Goal: Information Seeking & Learning: Learn about a topic

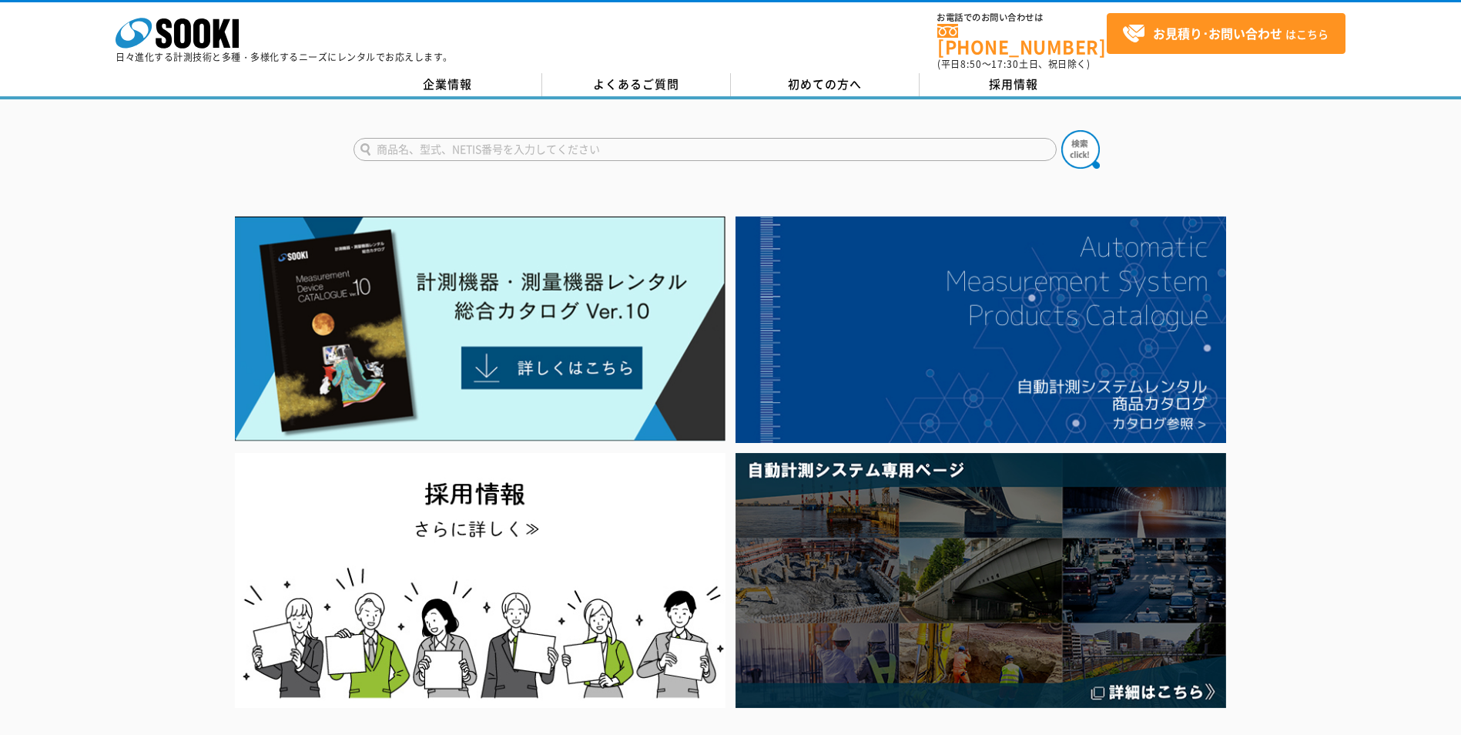
click at [713, 144] on input "text" at bounding box center [705, 149] width 703 height 23
paste input "TR-72ｗb"
type input "TR-72ｗb"
click at [1062, 130] on button at bounding box center [1081, 149] width 39 height 39
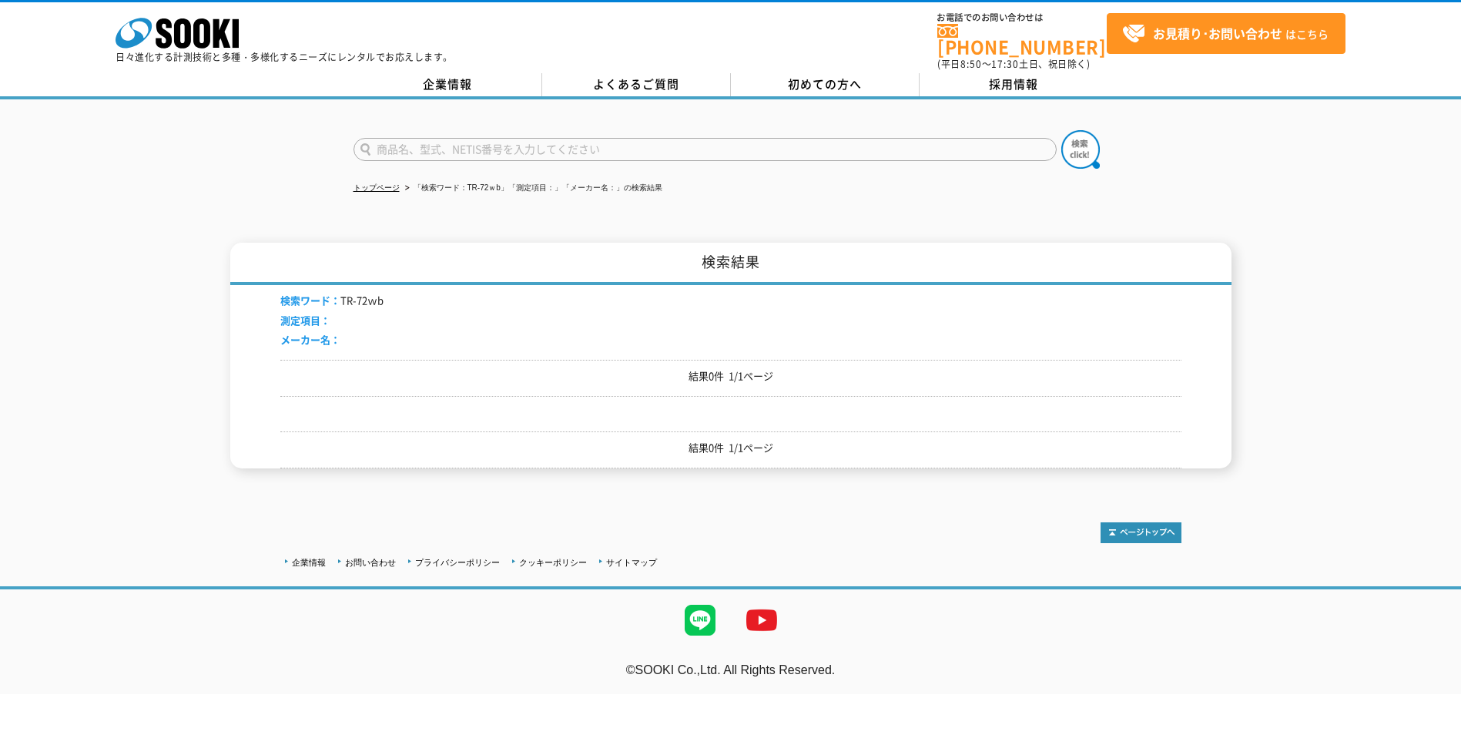
click at [542, 139] on input "text" at bounding box center [705, 149] width 703 height 23
type input "おんどとり"
click at [1062, 130] on button at bounding box center [1081, 149] width 39 height 39
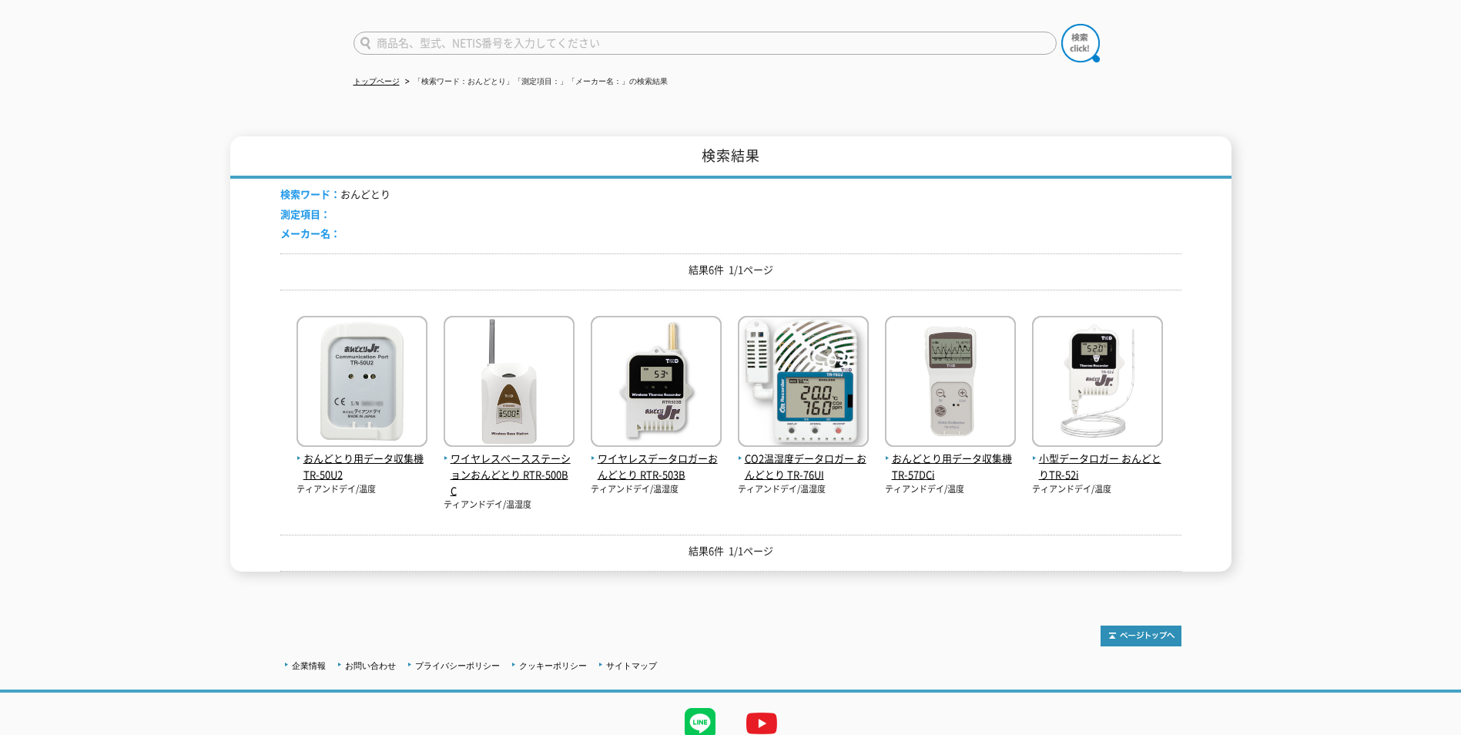
scroll to position [83, 0]
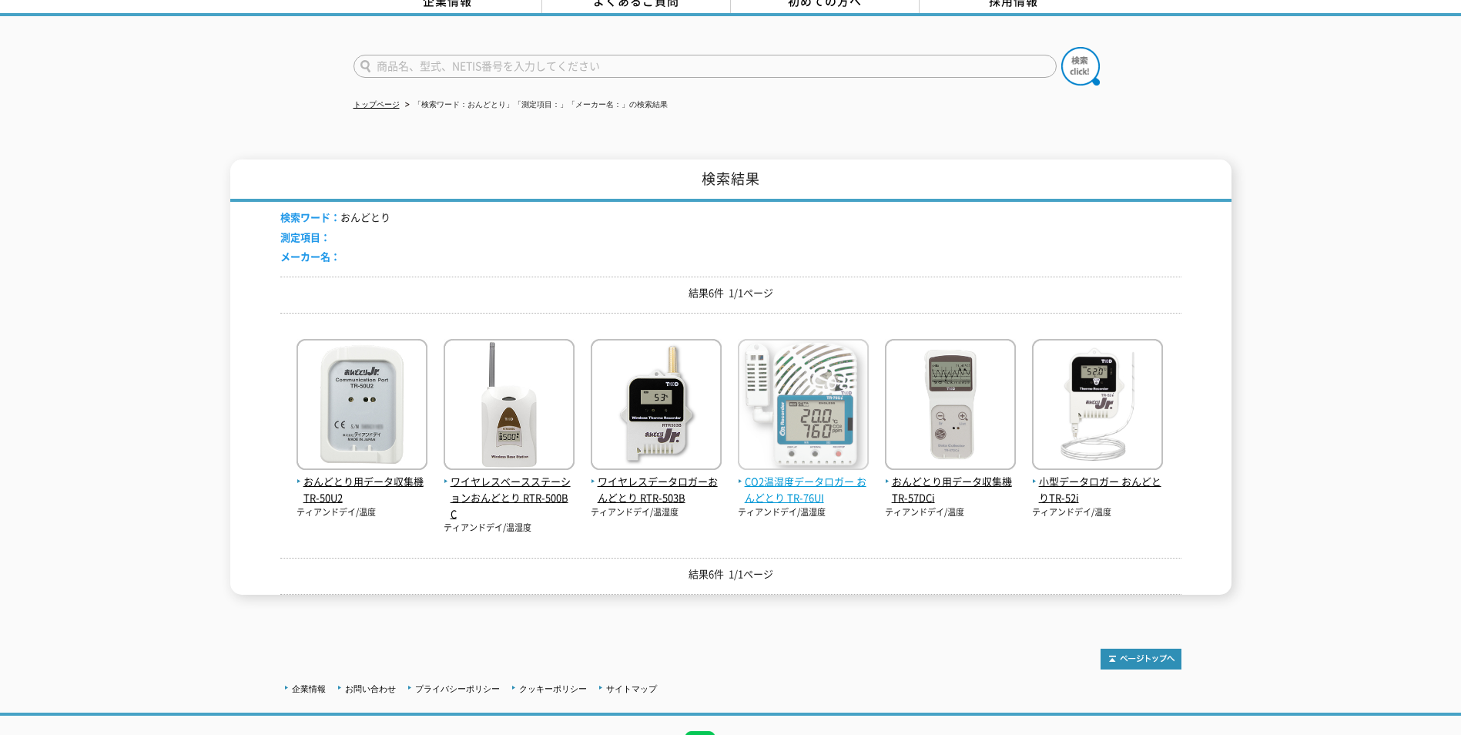
click at [783, 487] on span "CO2温湿度データロガー おんどとり TR-76UI" at bounding box center [803, 490] width 131 height 32
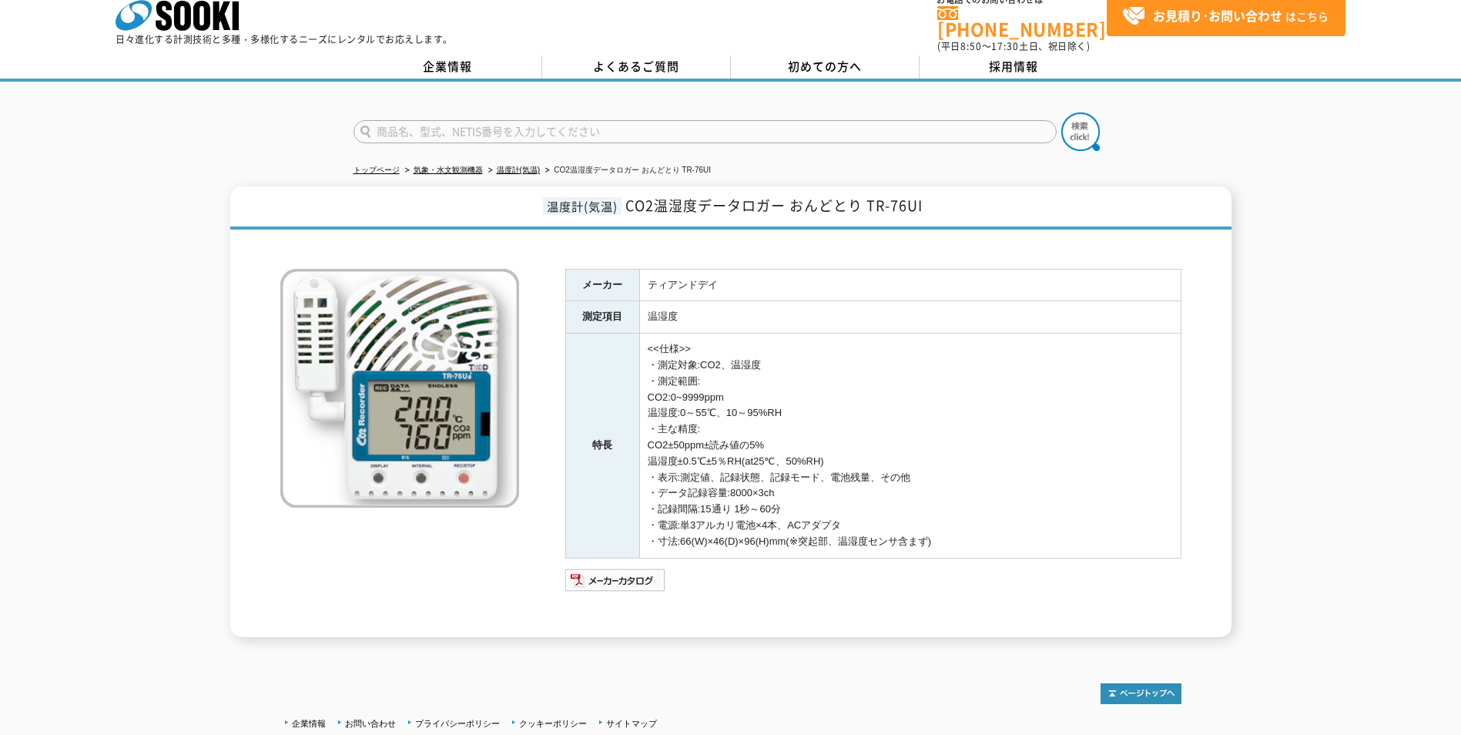
scroll to position [129, 0]
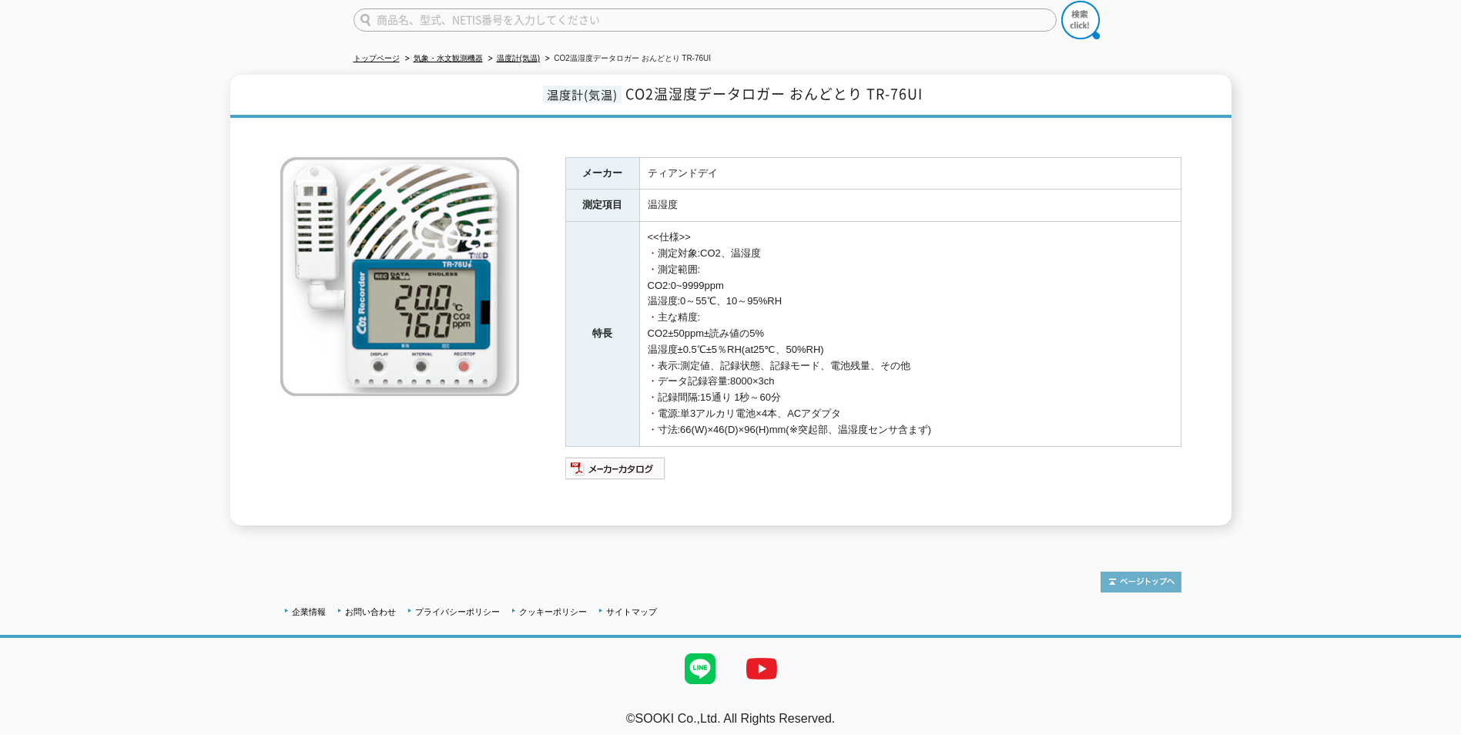
click at [1119, 572] on img at bounding box center [1141, 582] width 81 height 21
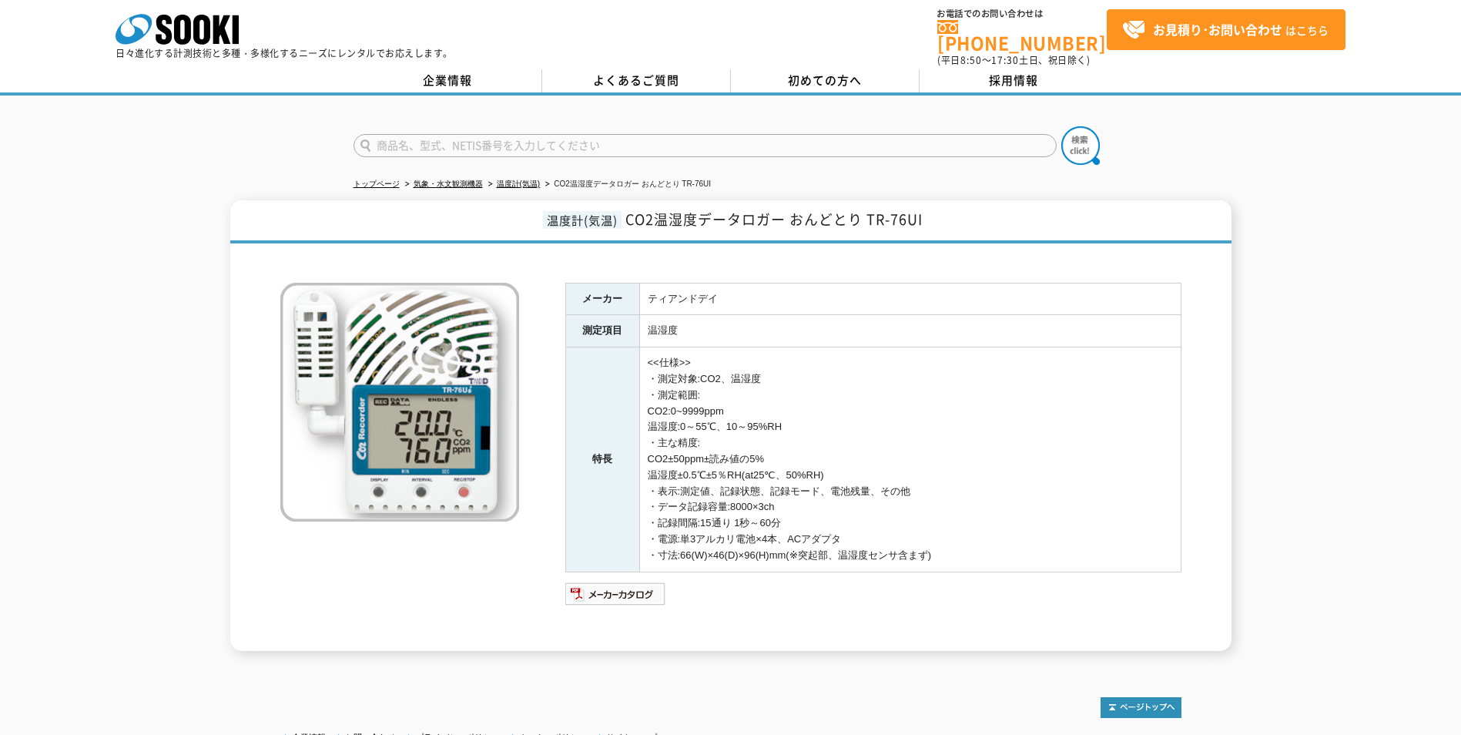
scroll to position [0, 0]
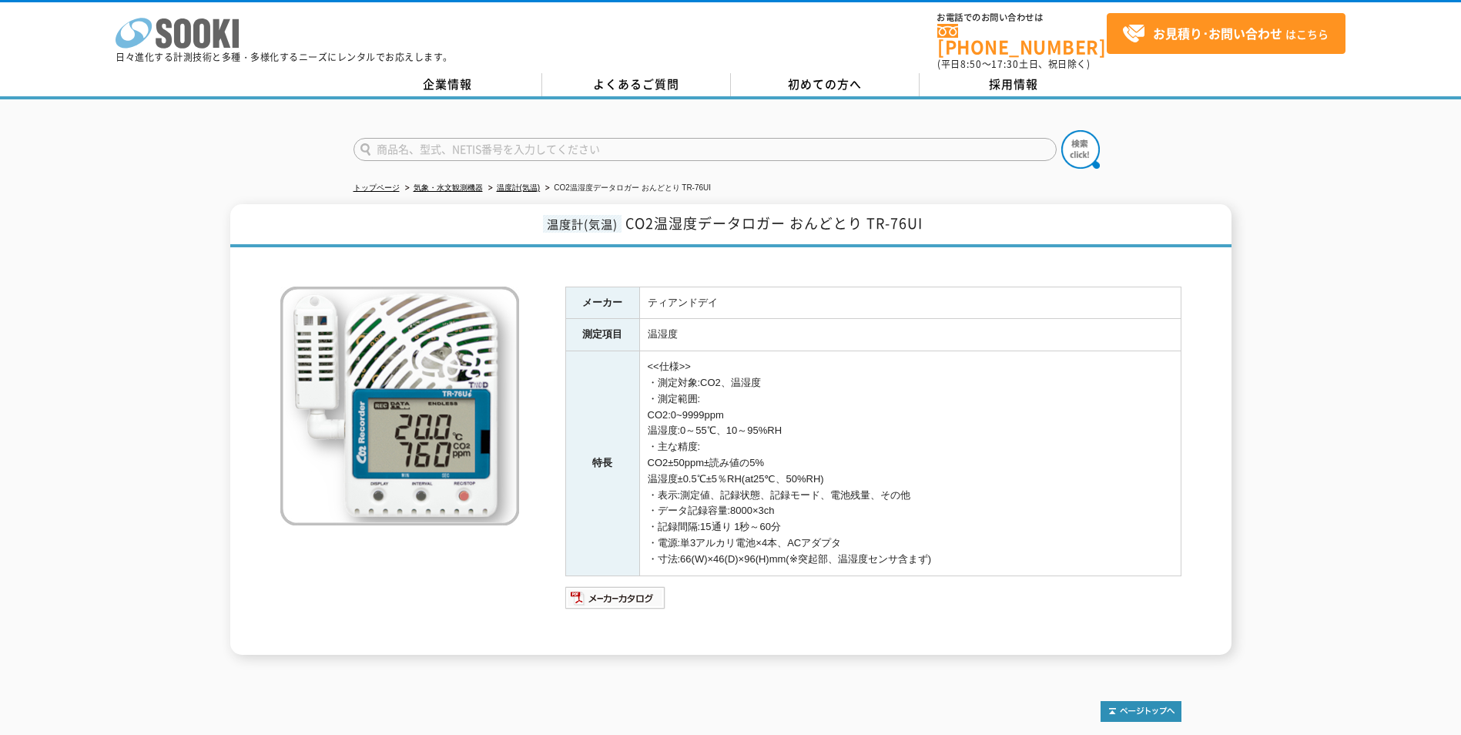
click at [211, 36] on icon "株式会社 ソーキ" at bounding box center [177, 33] width 123 height 31
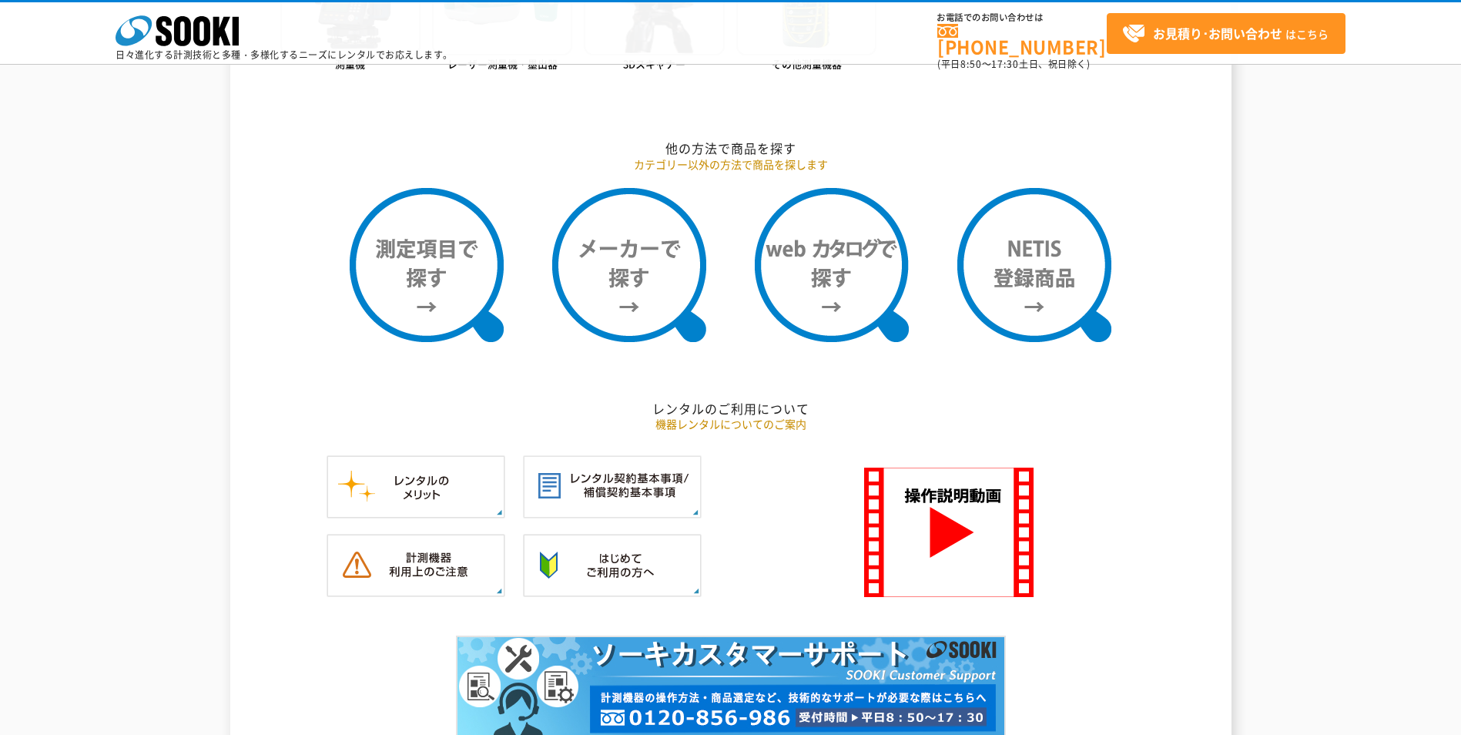
scroll to position [1387, 0]
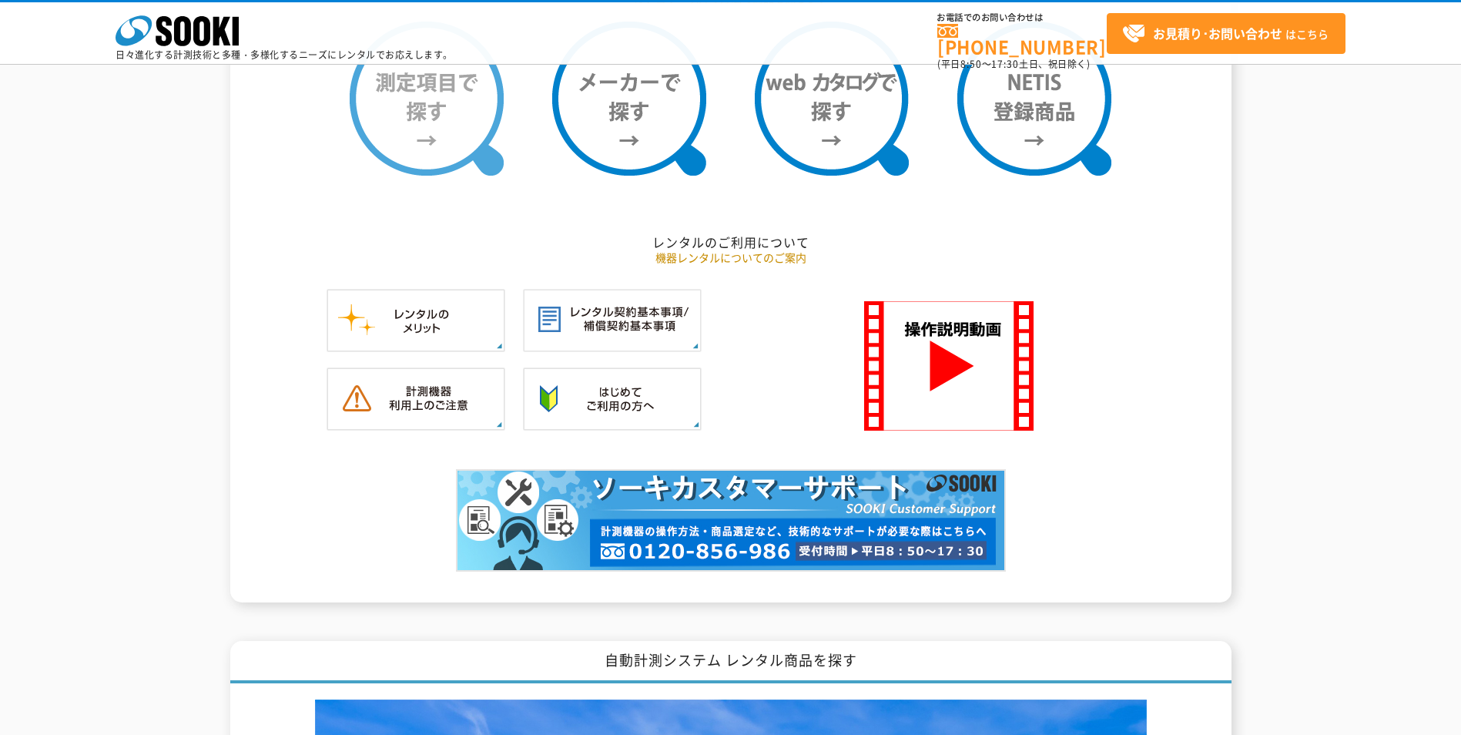
click at [401, 126] on img at bounding box center [427, 99] width 154 height 154
click at [456, 150] on img at bounding box center [427, 99] width 154 height 154
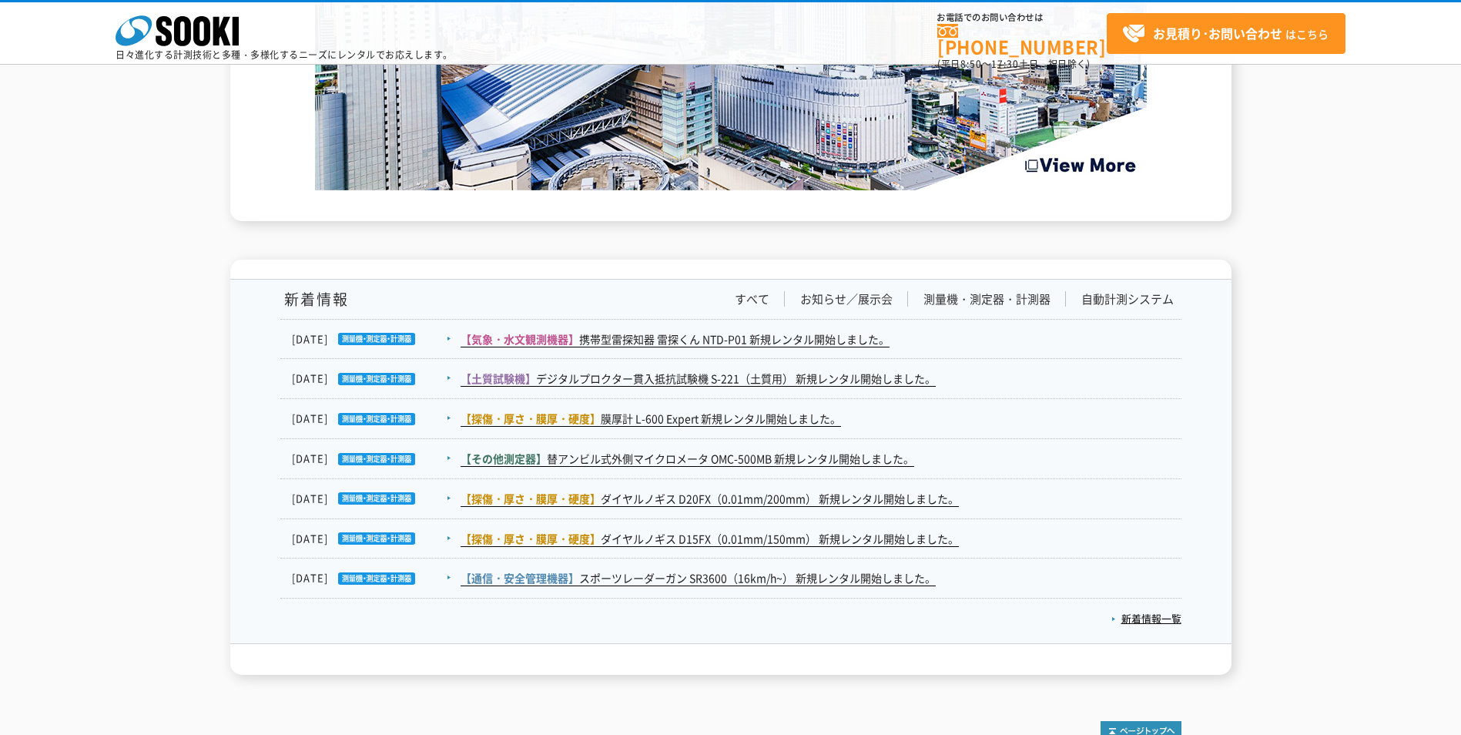
scroll to position [2496, 0]
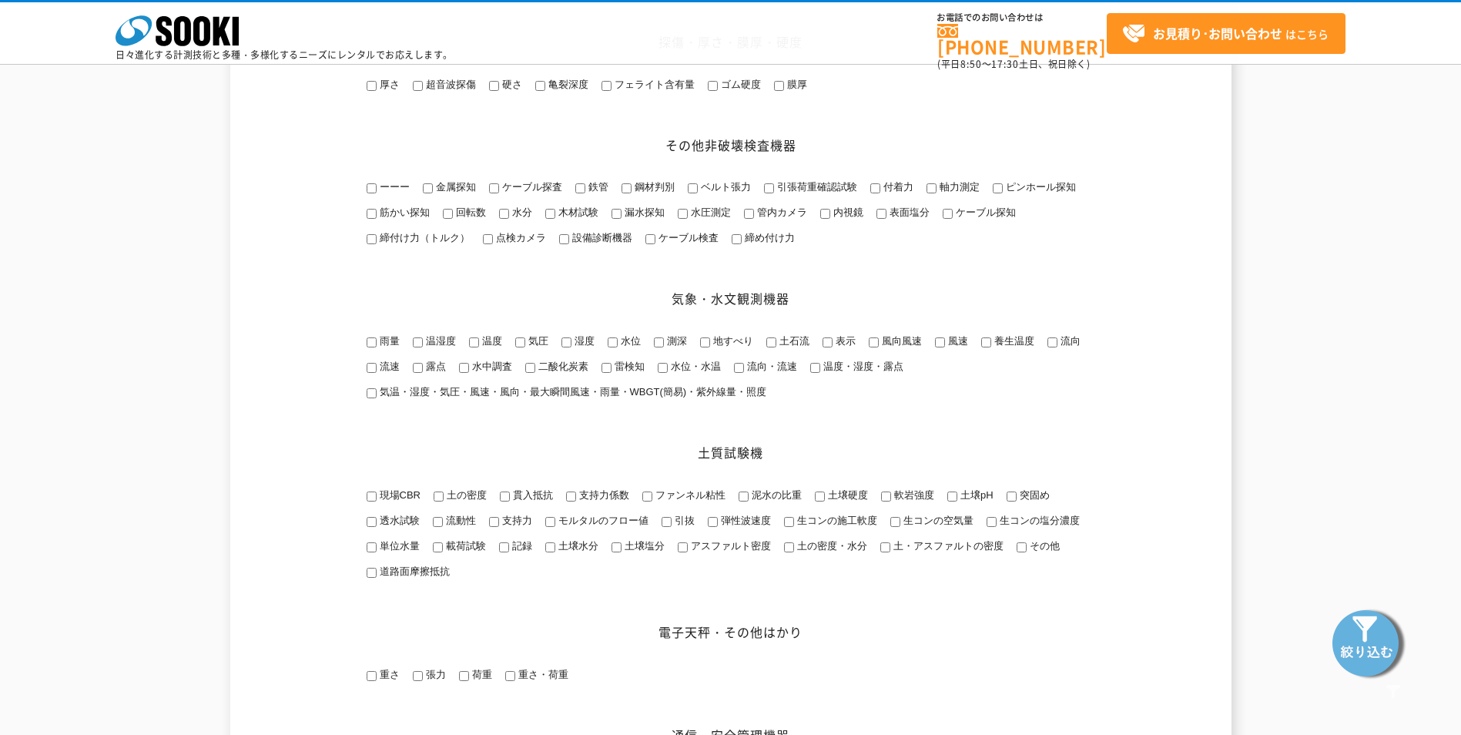
scroll to position [1156, 0]
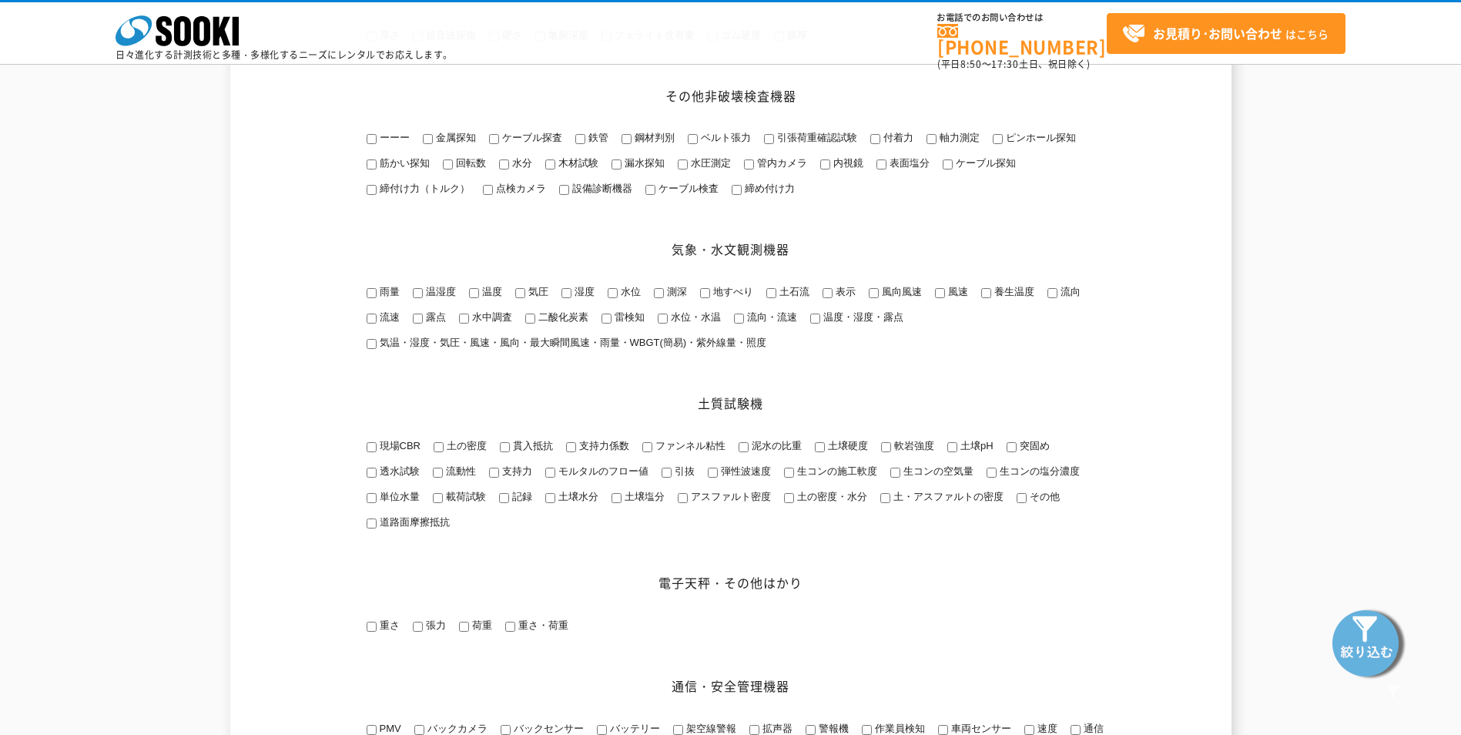
click at [475, 298] on input "温度" at bounding box center [474, 293] width 10 height 10
checkbox input "true"
click at [421, 298] on input "温湿度" at bounding box center [418, 293] width 10 height 10
checkbox input "true"
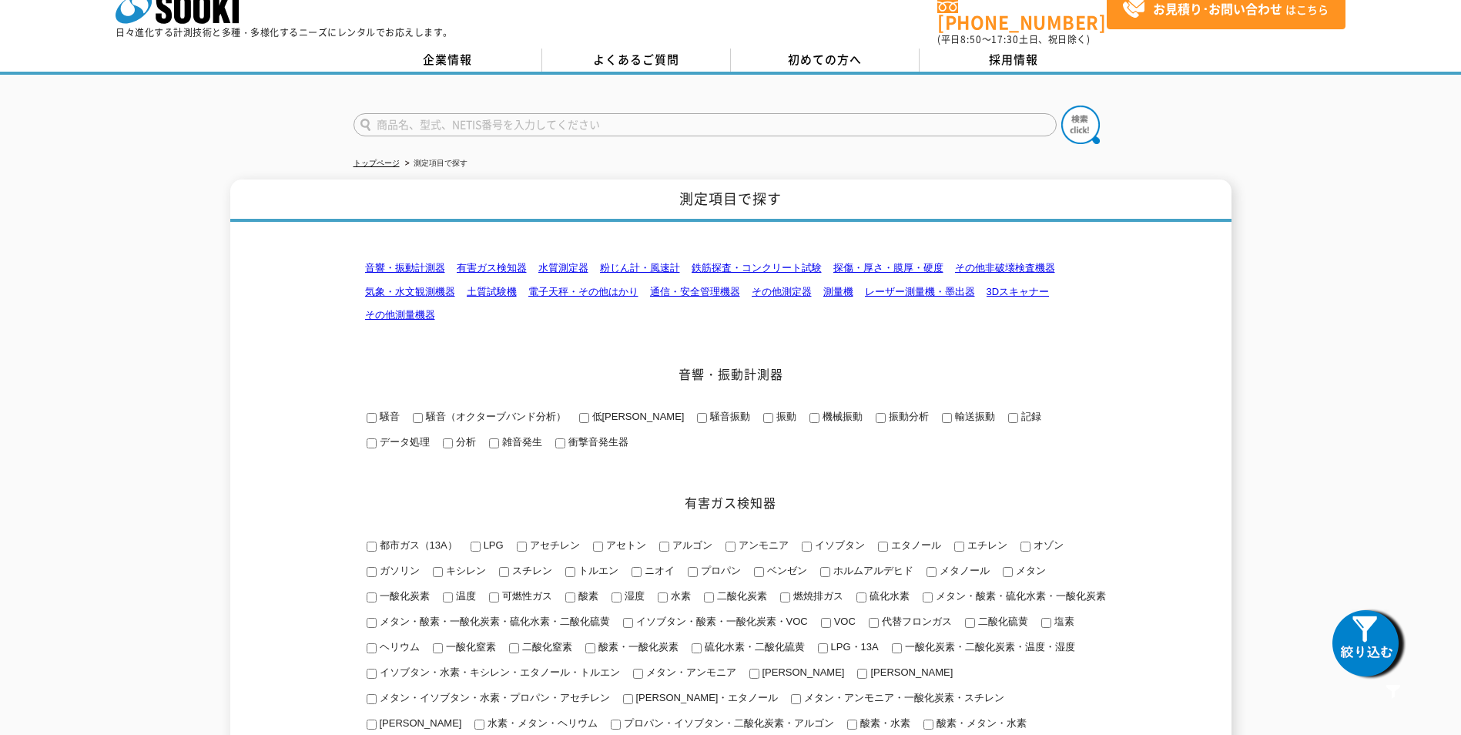
scroll to position [0, 0]
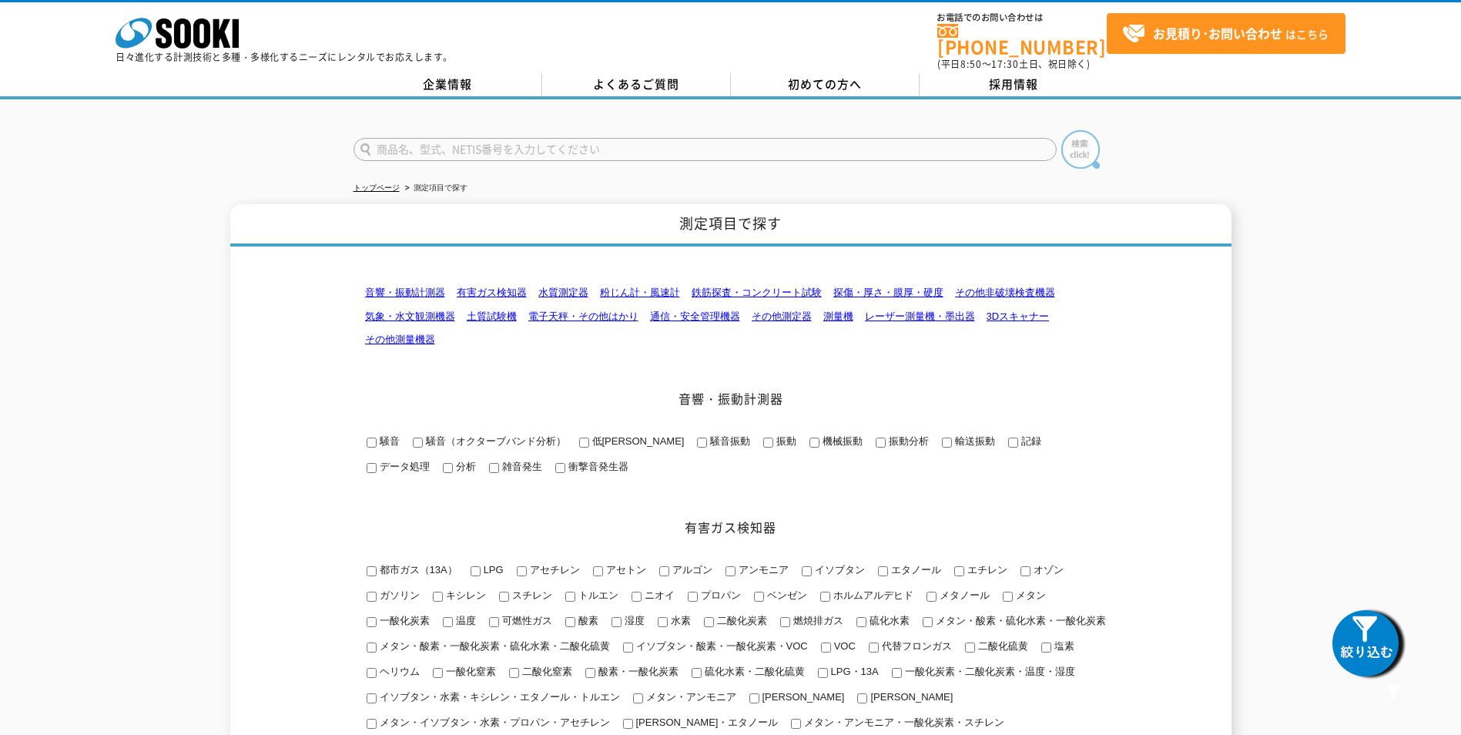
click at [1089, 143] on img at bounding box center [1081, 149] width 39 height 39
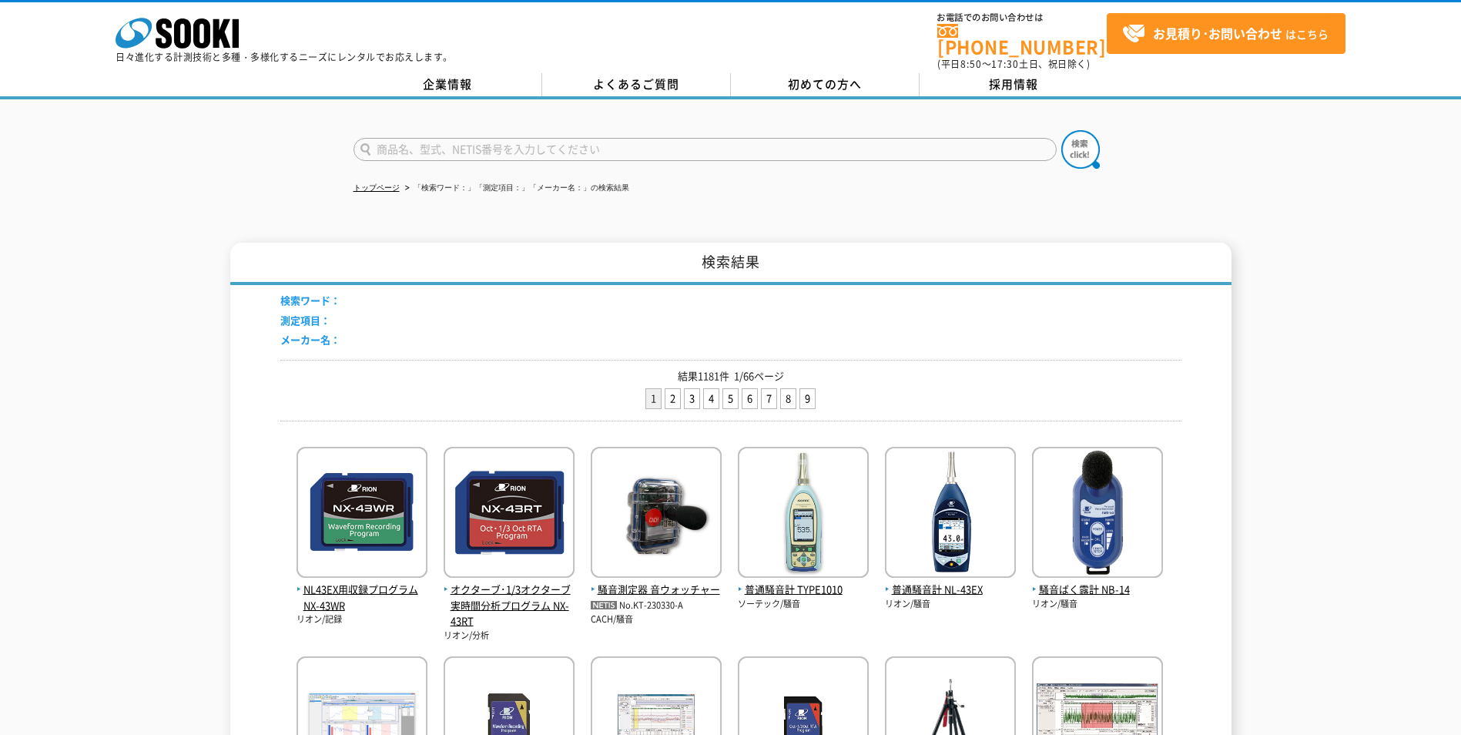
click at [628, 138] on input "text" at bounding box center [705, 149] width 703 height 23
type input "温"
type input "ぽ"
type input "ｐ"
type input "温度"
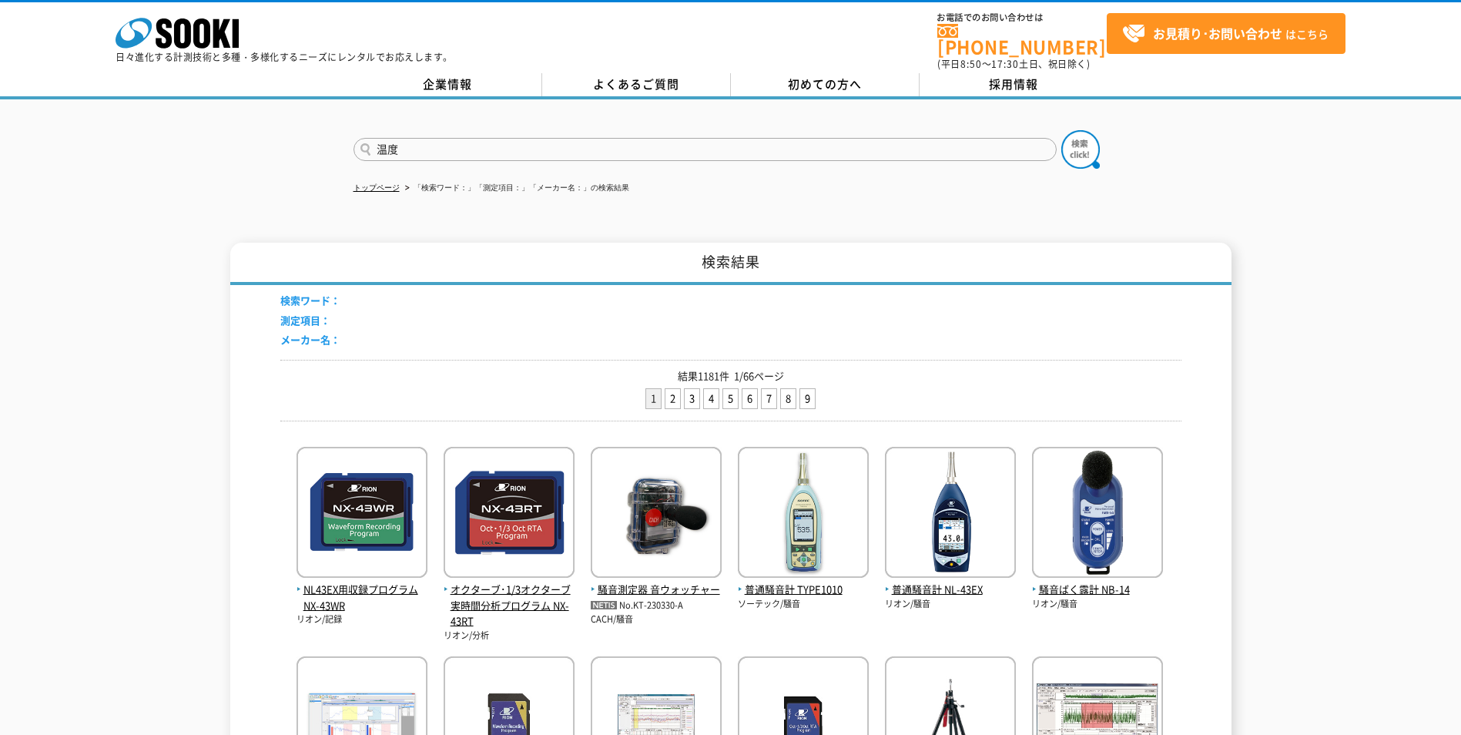
click at [1062, 130] on button at bounding box center [1081, 149] width 39 height 39
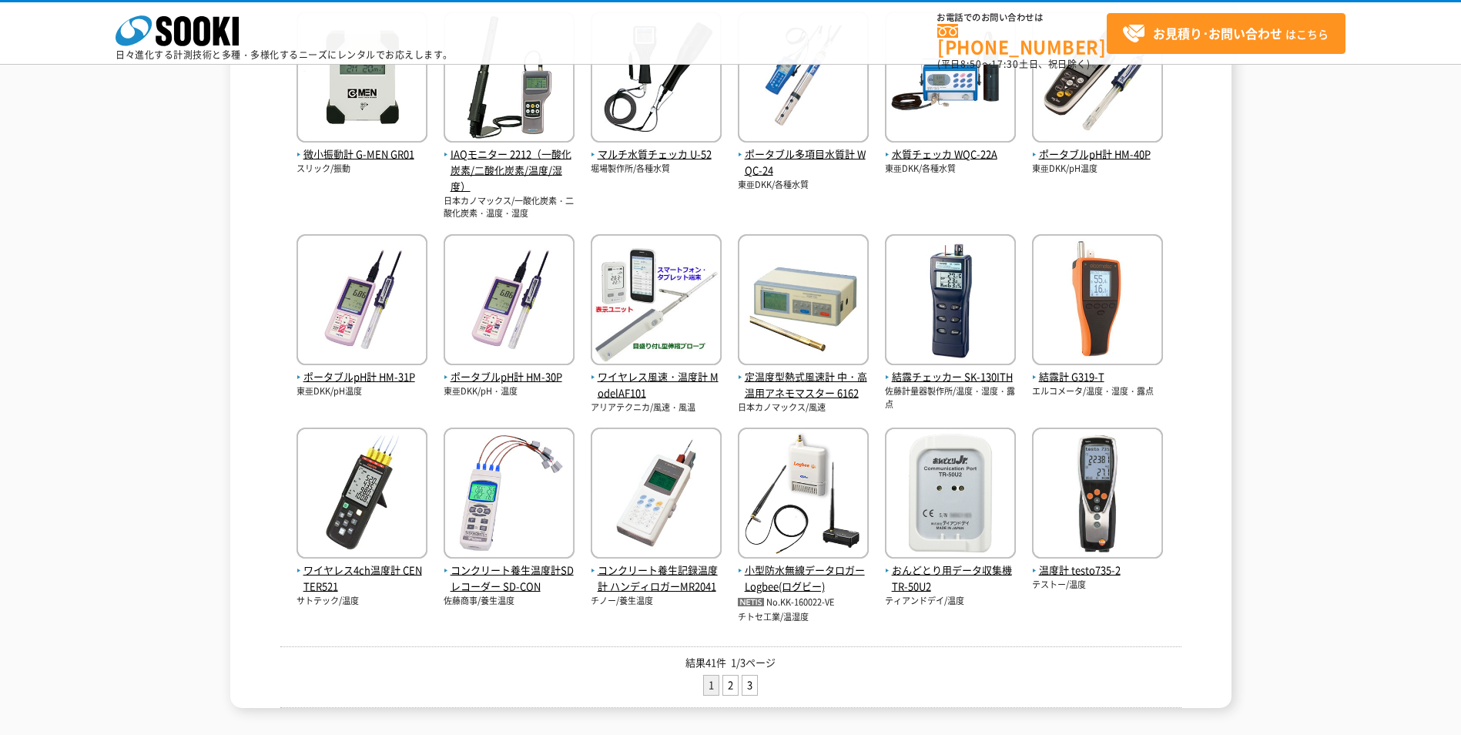
scroll to position [385, 0]
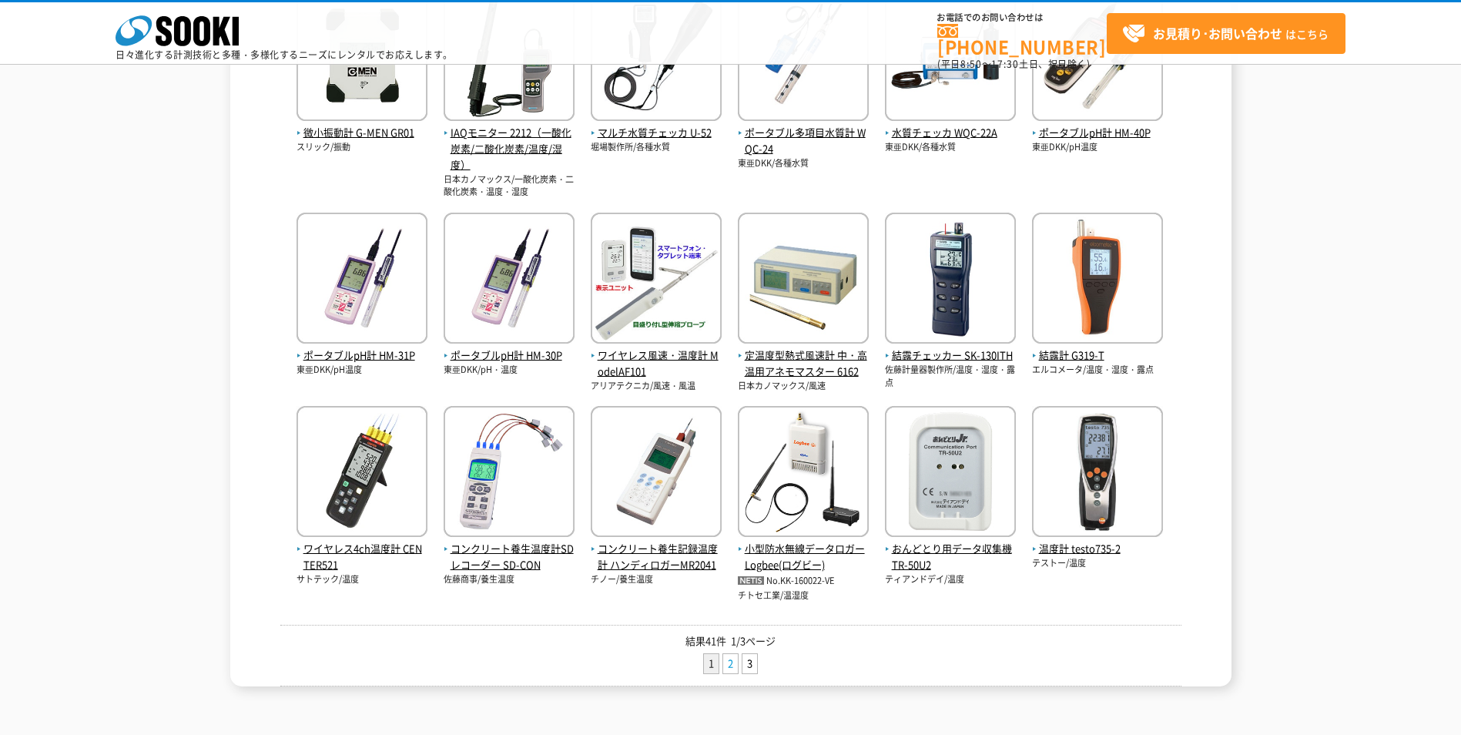
click at [726, 657] on link "2" at bounding box center [730, 663] width 15 height 19
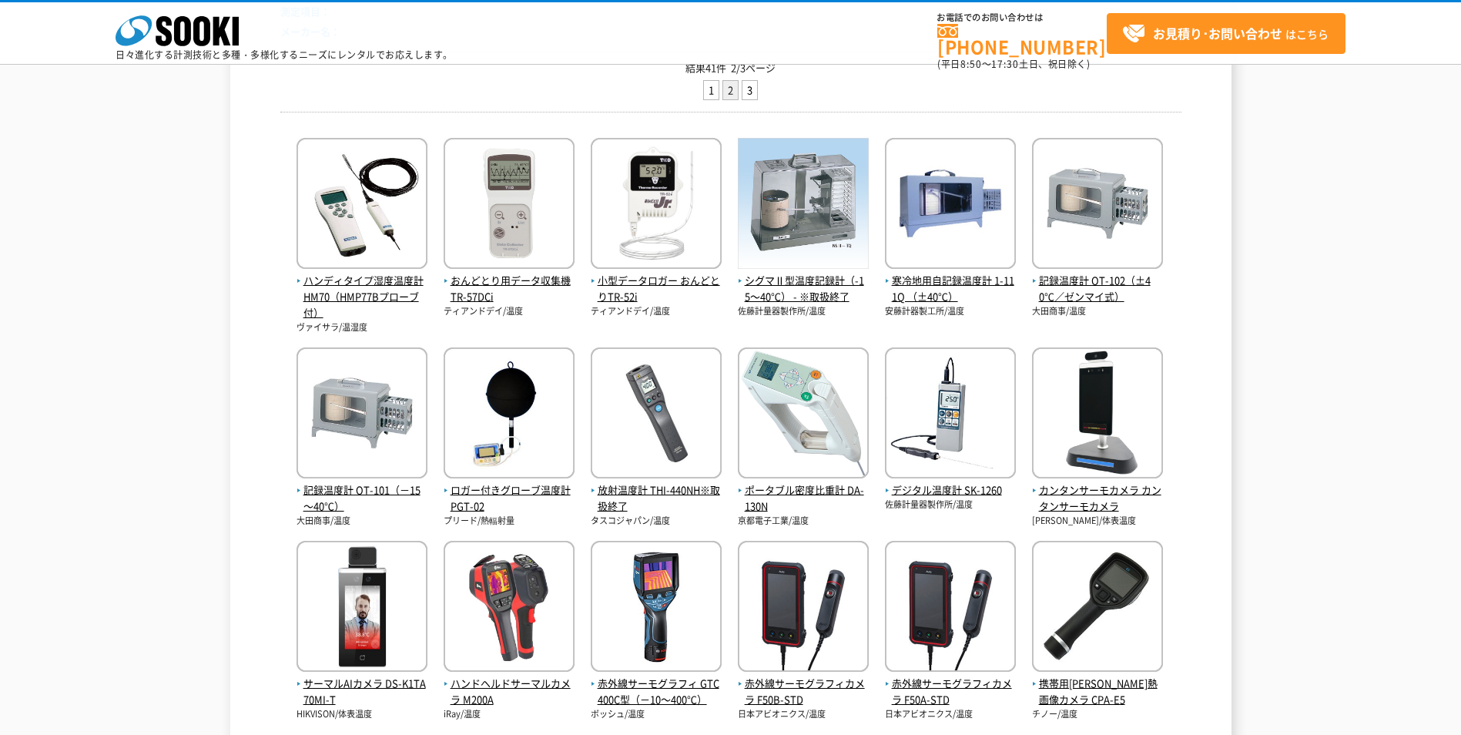
scroll to position [231, 0]
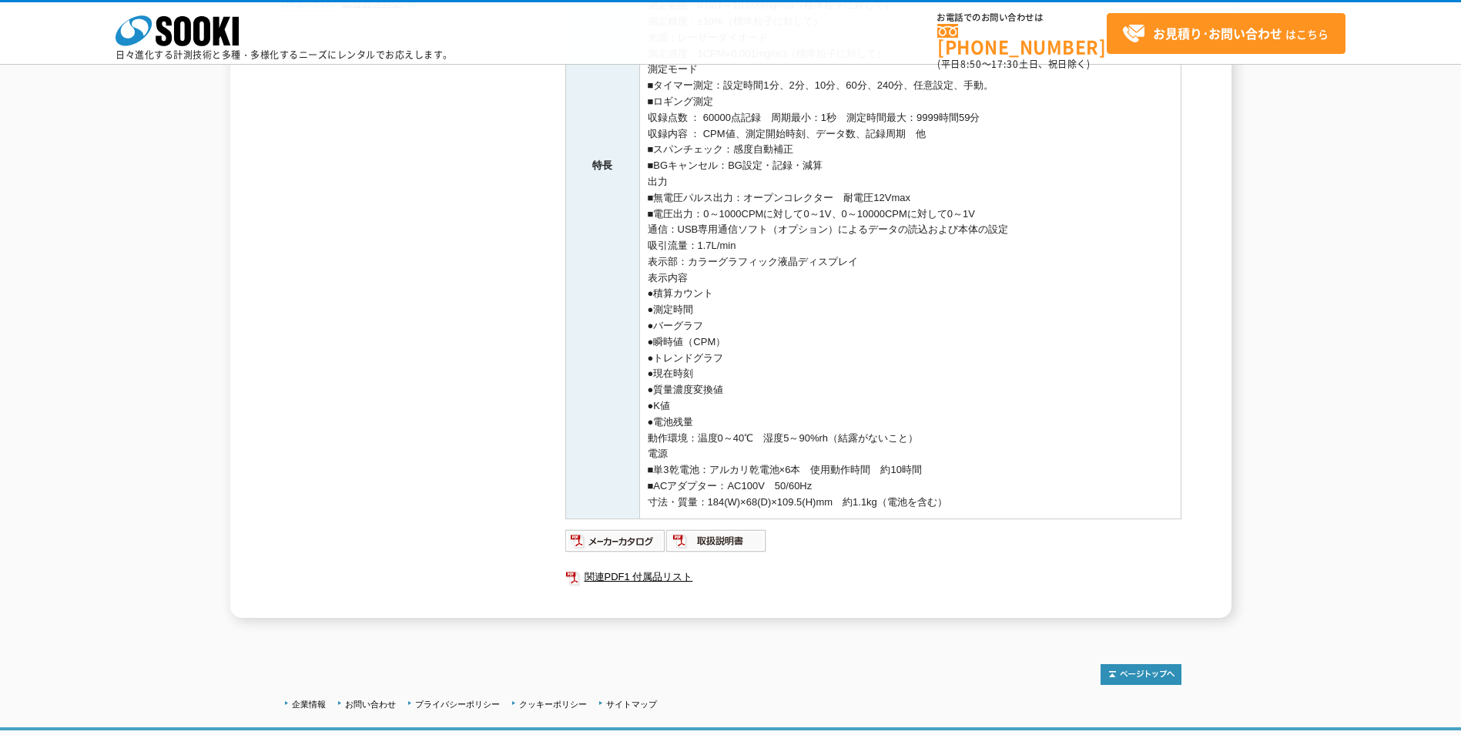
scroll to position [600, 0]
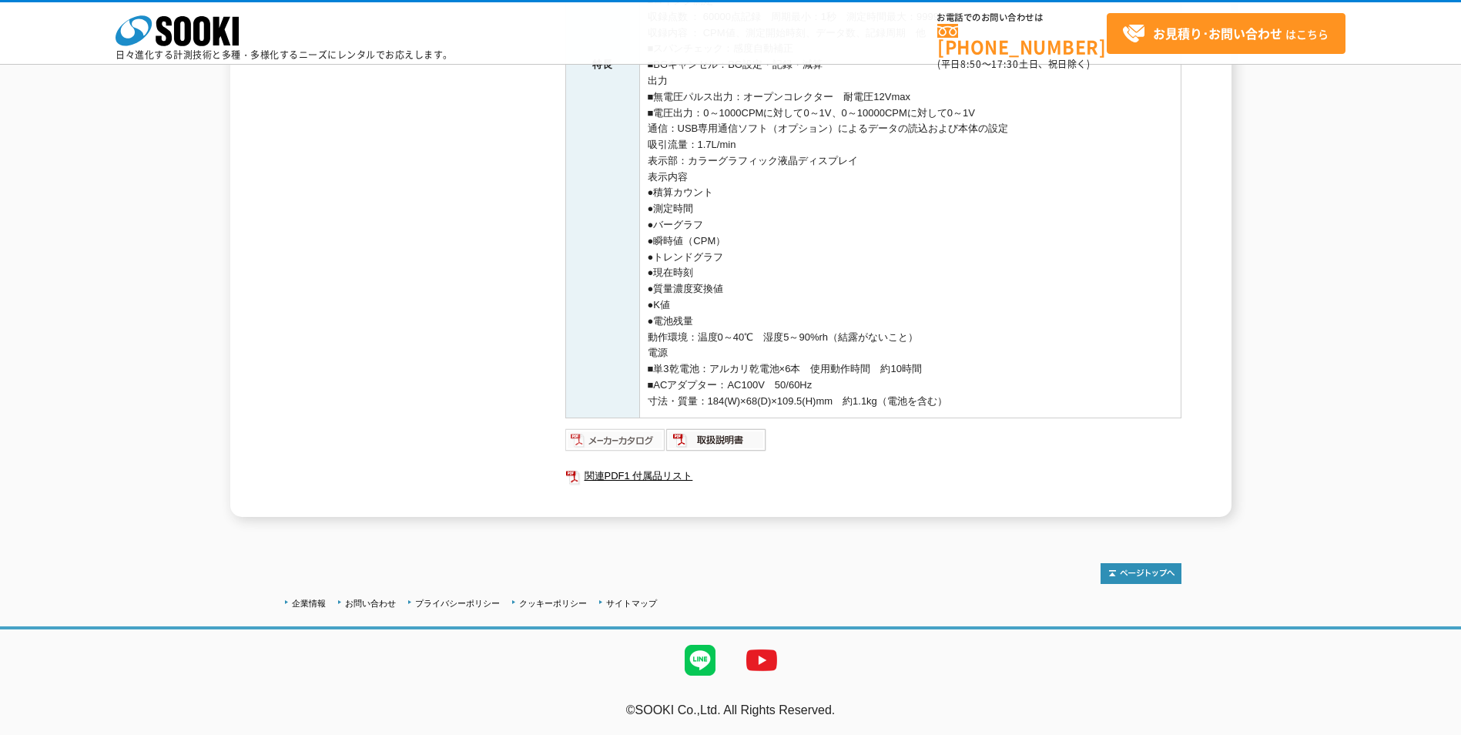
click at [581, 442] on img at bounding box center [615, 440] width 101 height 25
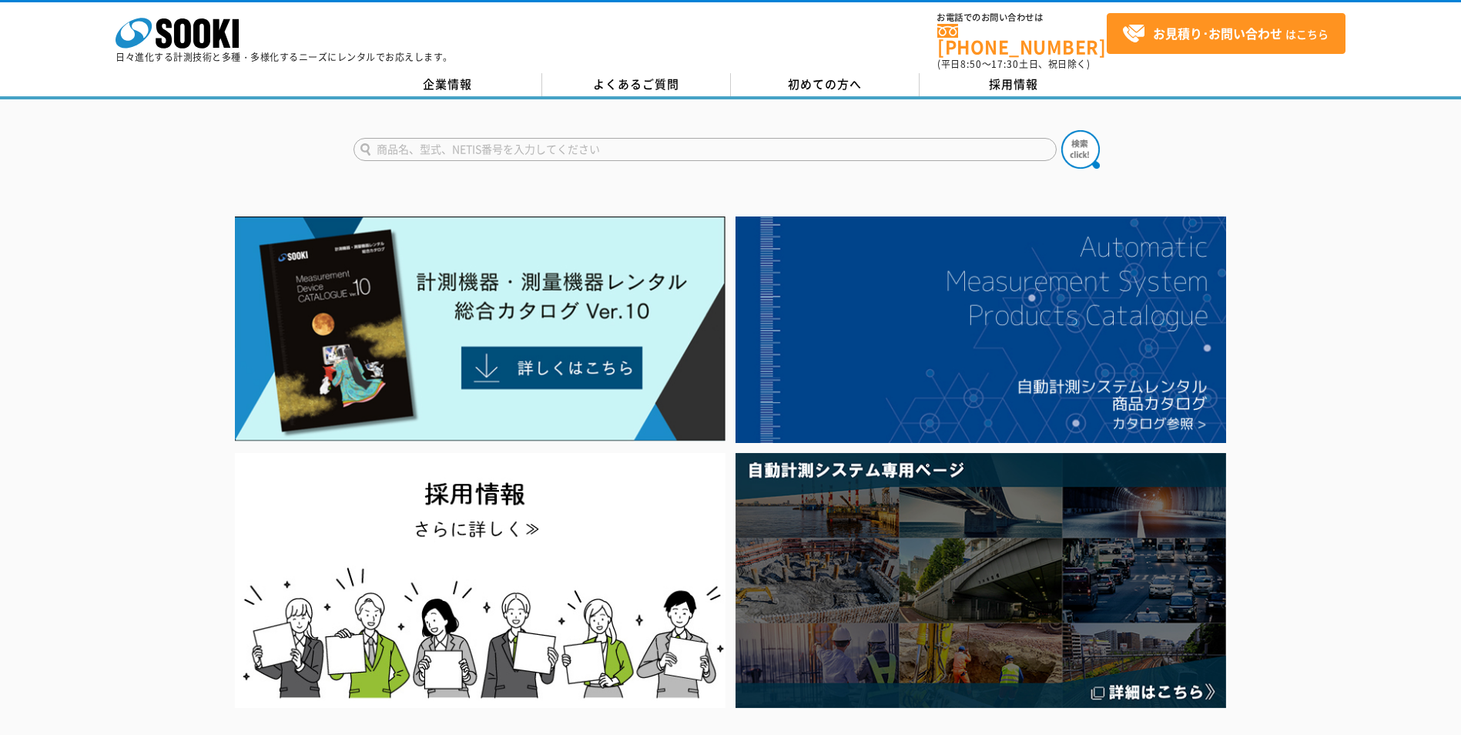
click at [525, 138] on input "text" at bounding box center [705, 149] width 703 height 23
paste input "普通騒音計 NL-42EX"
type input "普通騒音計 NL-42EX"
click at [1062, 130] on button at bounding box center [1081, 149] width 39 height 39
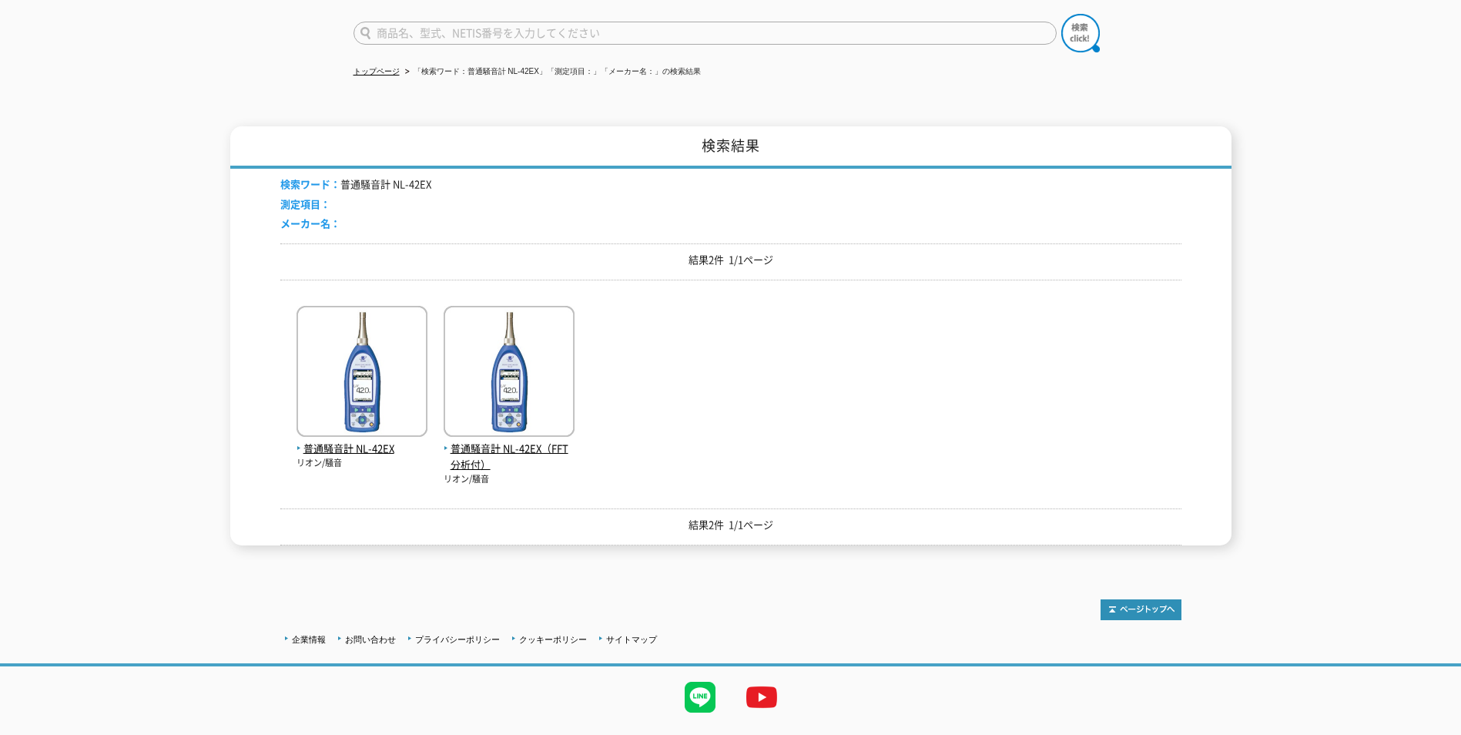
scroll to position [144, 0]
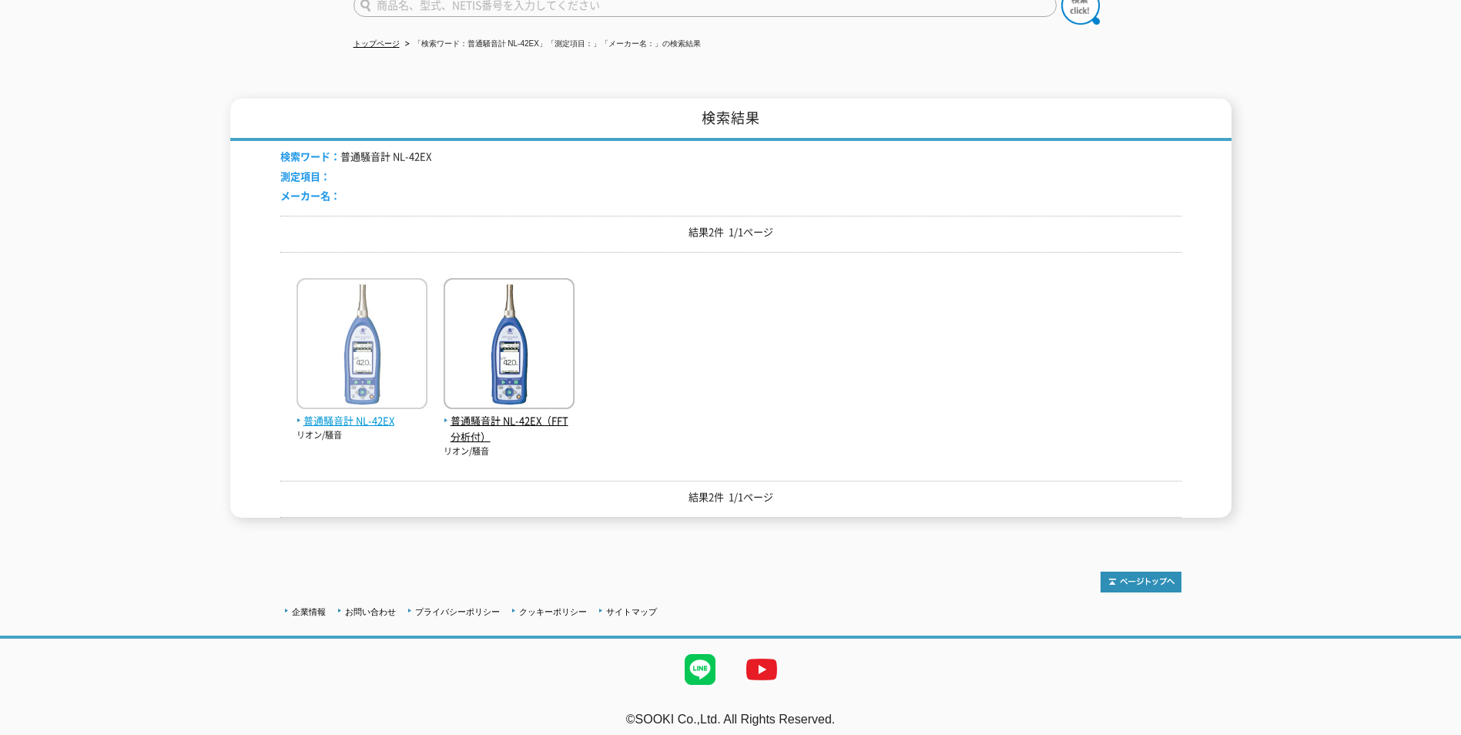
click at [351, 416] on span "普通騒音計 NL-42EX" at bounding box center [362, 421] width 131 height 16
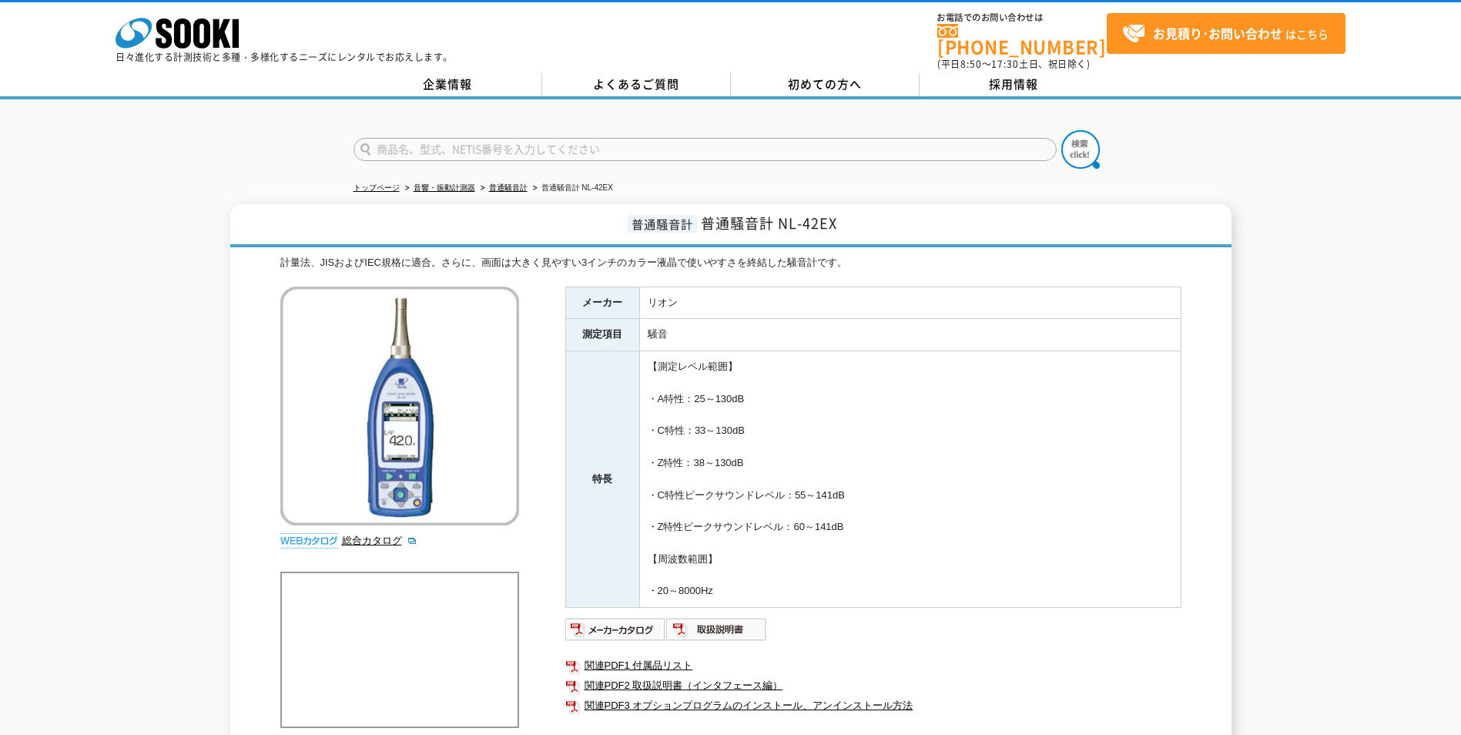
scroll to position [361, 0]
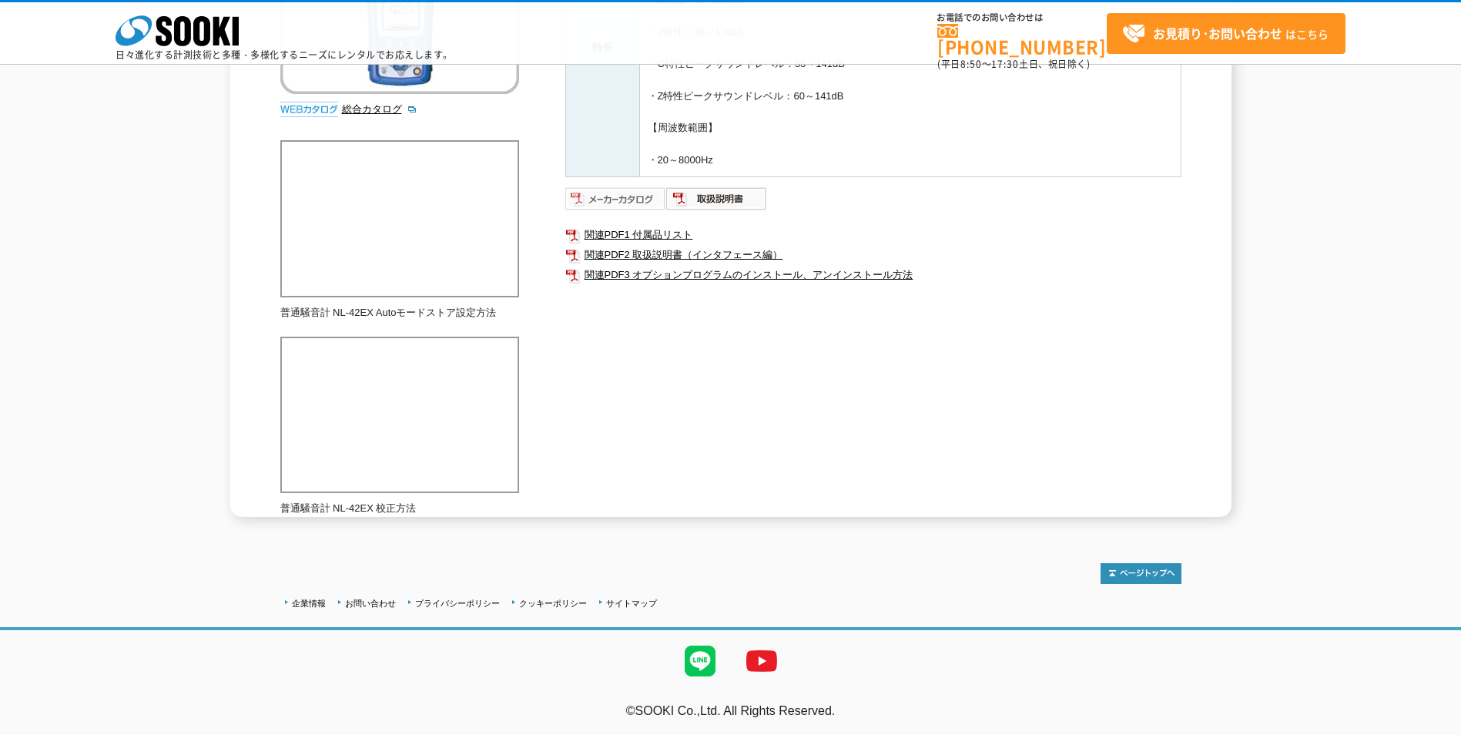
click at [612, 198] on img at bounding box center [615, 198] width 101 height 25
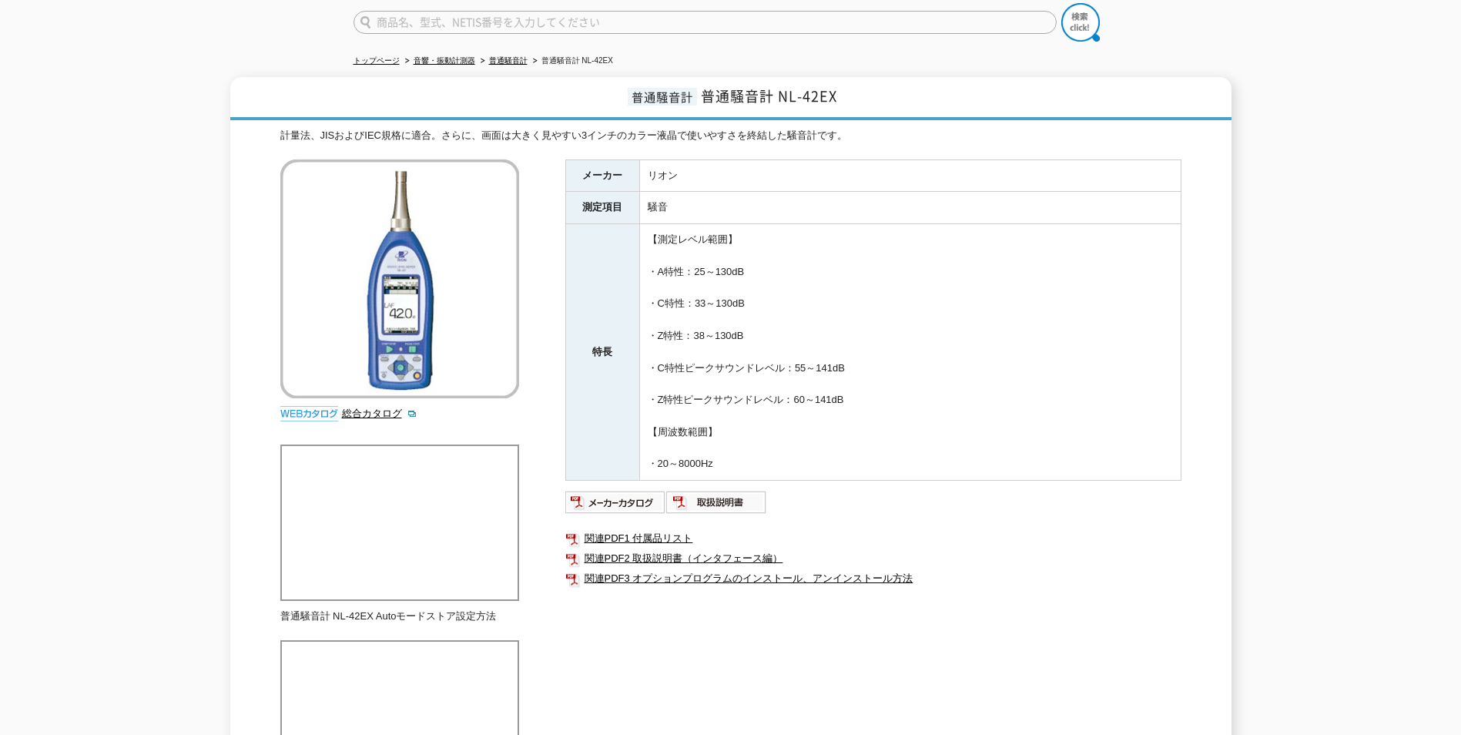
scroll to position [0, 0]
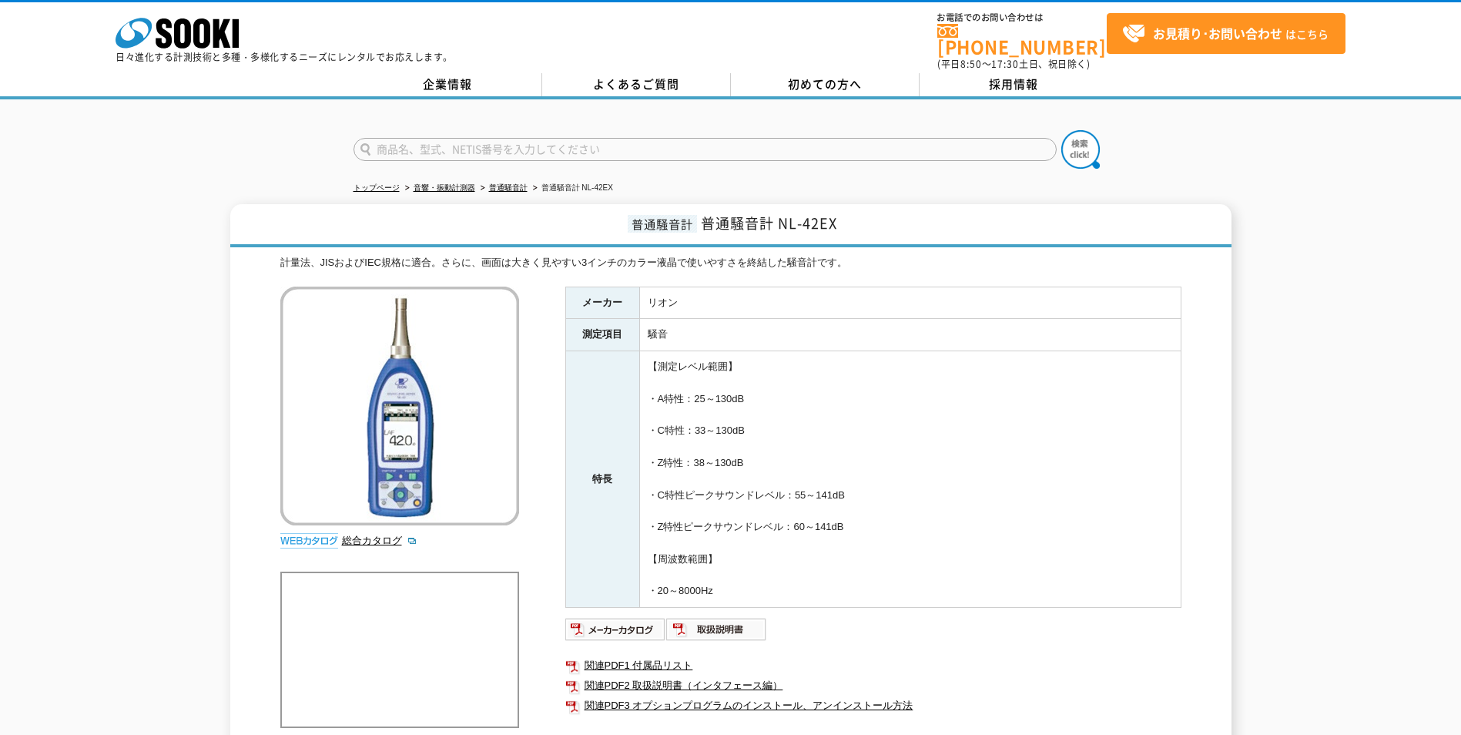
click at [520, 139] on input "text" at bounding box center [705, 149] width 703 height 23
type input "商品名、型式、NETIS番号を入力してください"
click at [397, 139] on input "text" at bounding box center [705, 149] width 703 height 23
paste input "TKR12P　みるみるくんⅢ"
type input "TKR12P　みるみるくんⅢ"
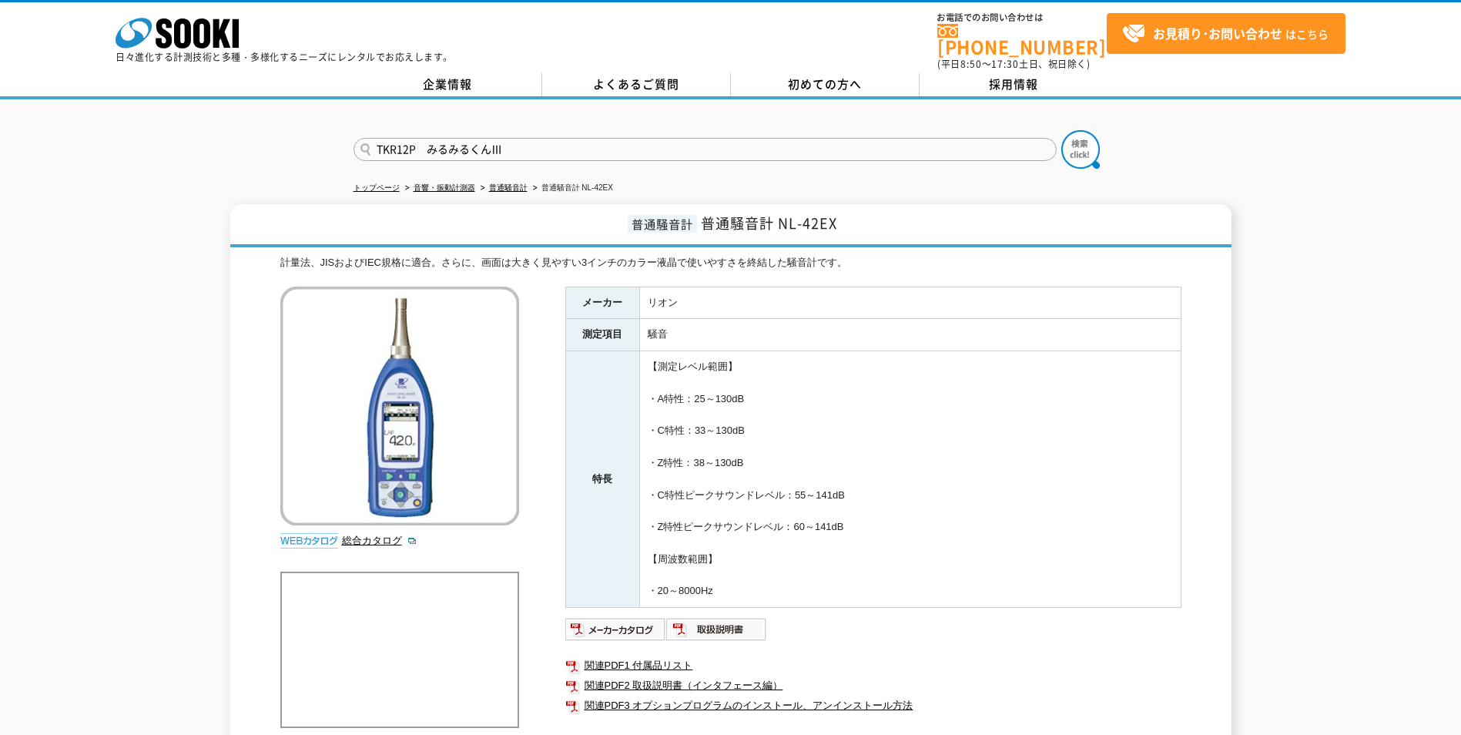
click at [1062, 130] on button at bounding box center [1081, 149] width 39 height 39
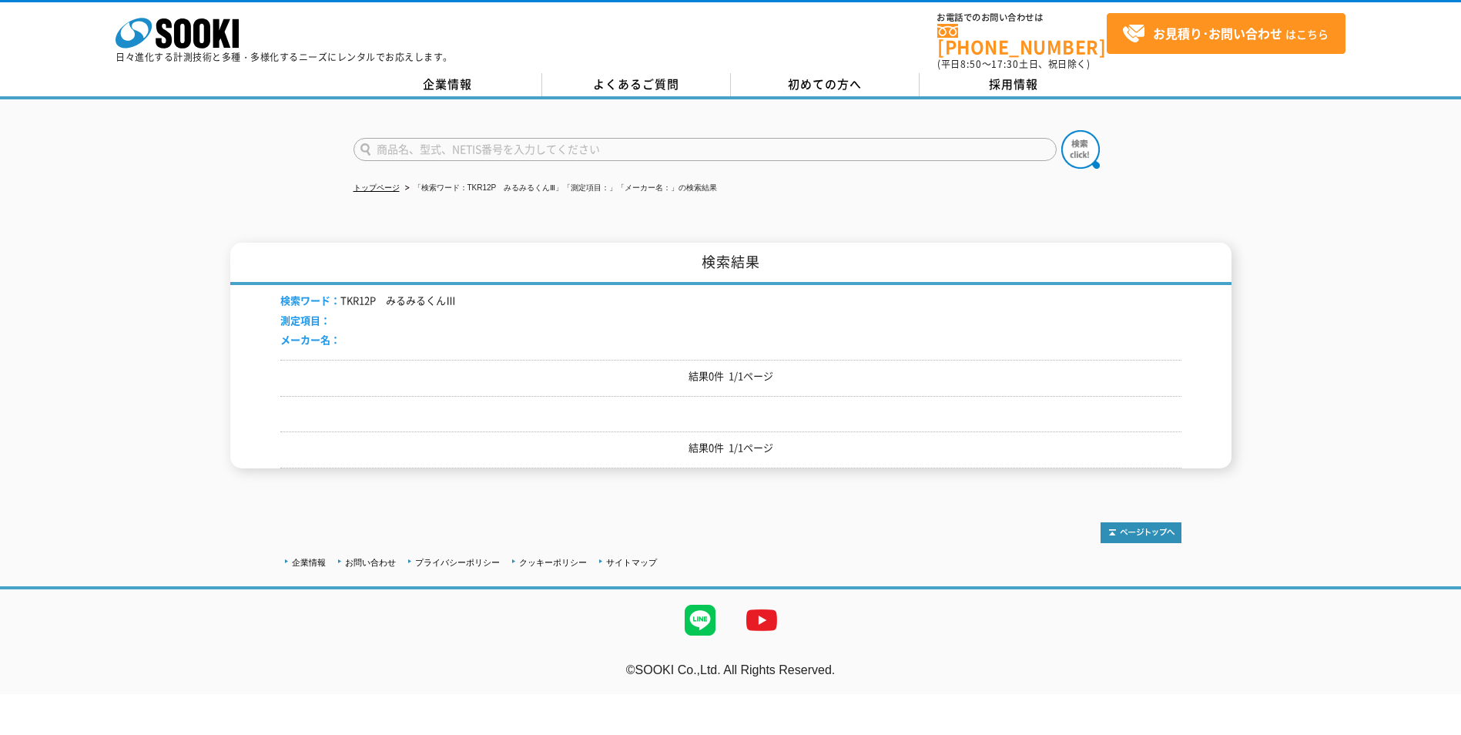
click at [488, 142] on input "text" at bounding box center [705, 149] width 703 height 23
paste input "TKR12P　みるみるくんⅢ"
type input "TKR12P"
click at [1062, 130] on button at bounding box center [1081, 149] width 39 height 39
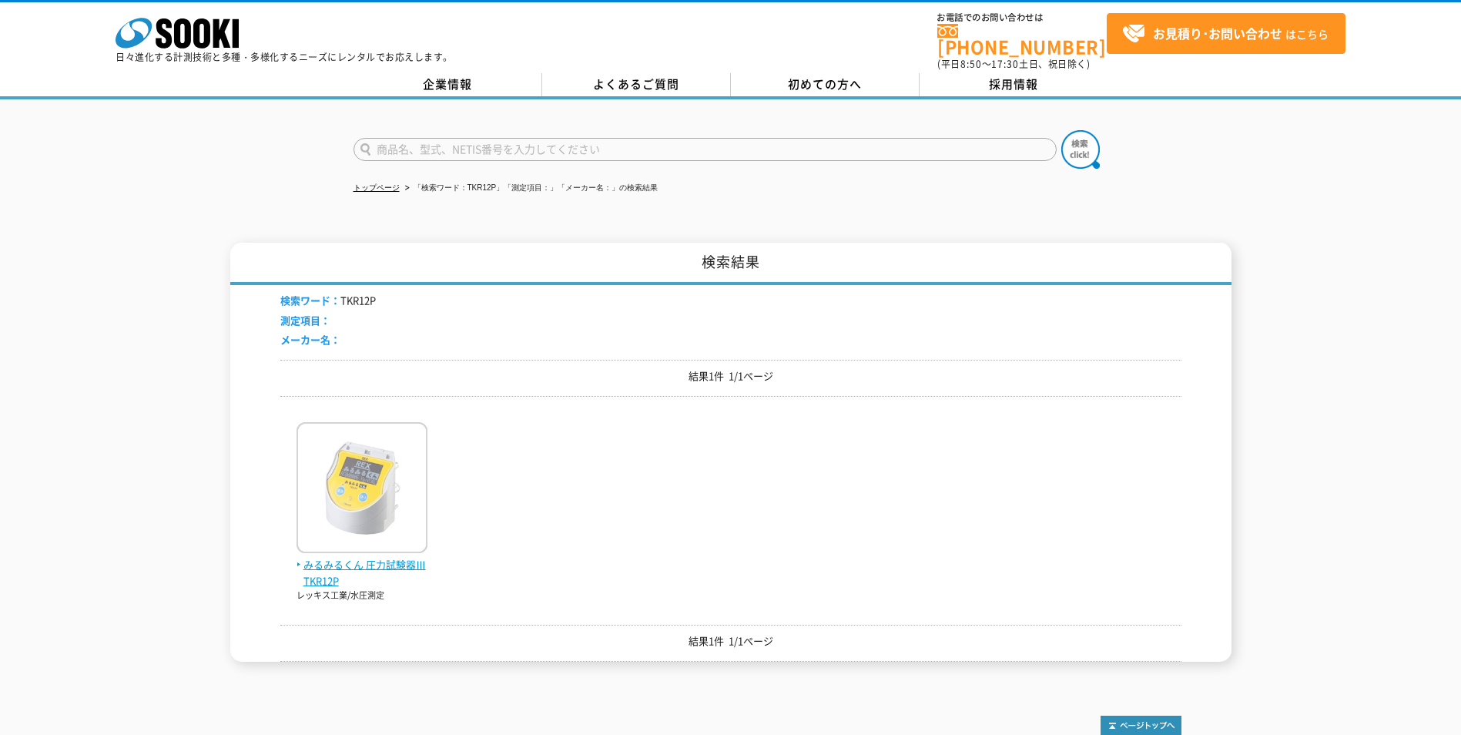
click at [389, 512] on img at bounding box center [362, 489] width 131 height 135
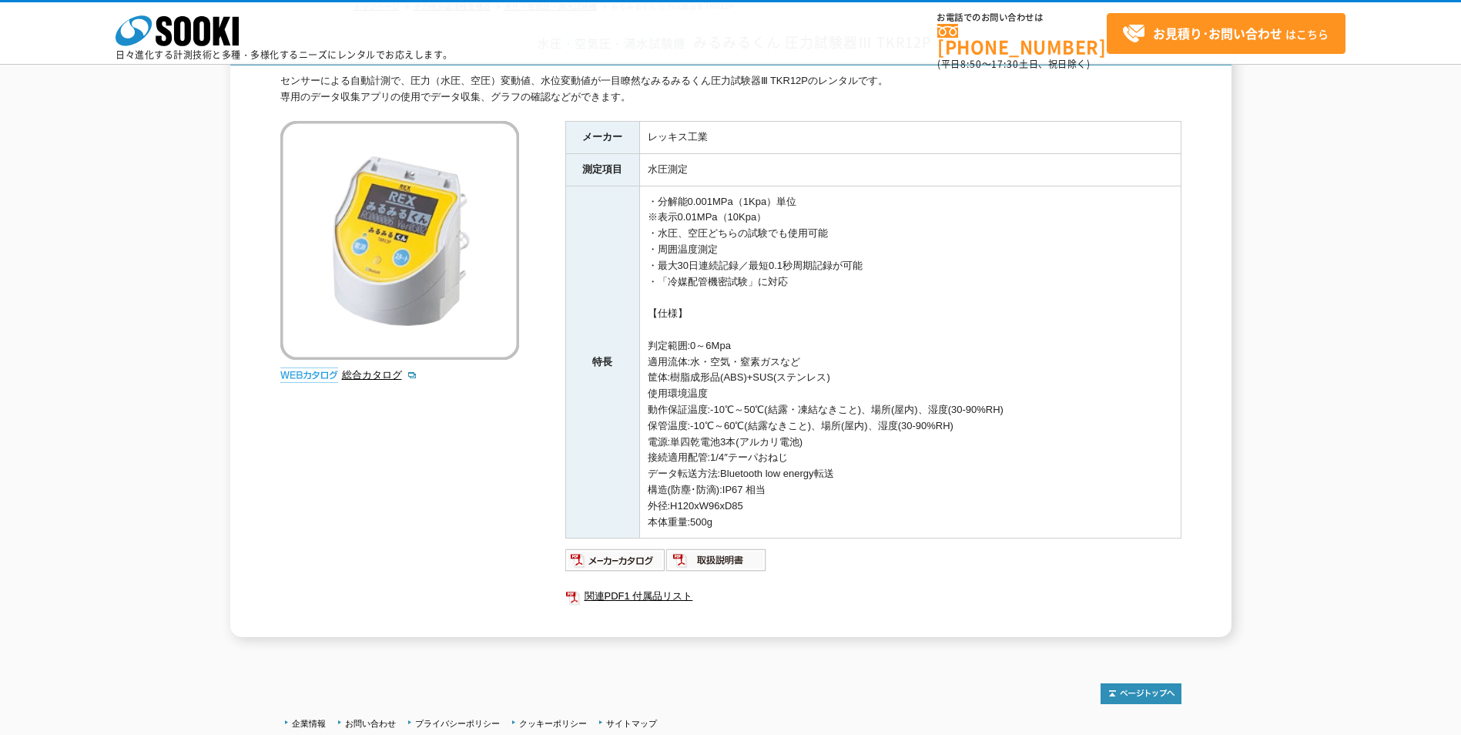
scroll to position [232, 0]
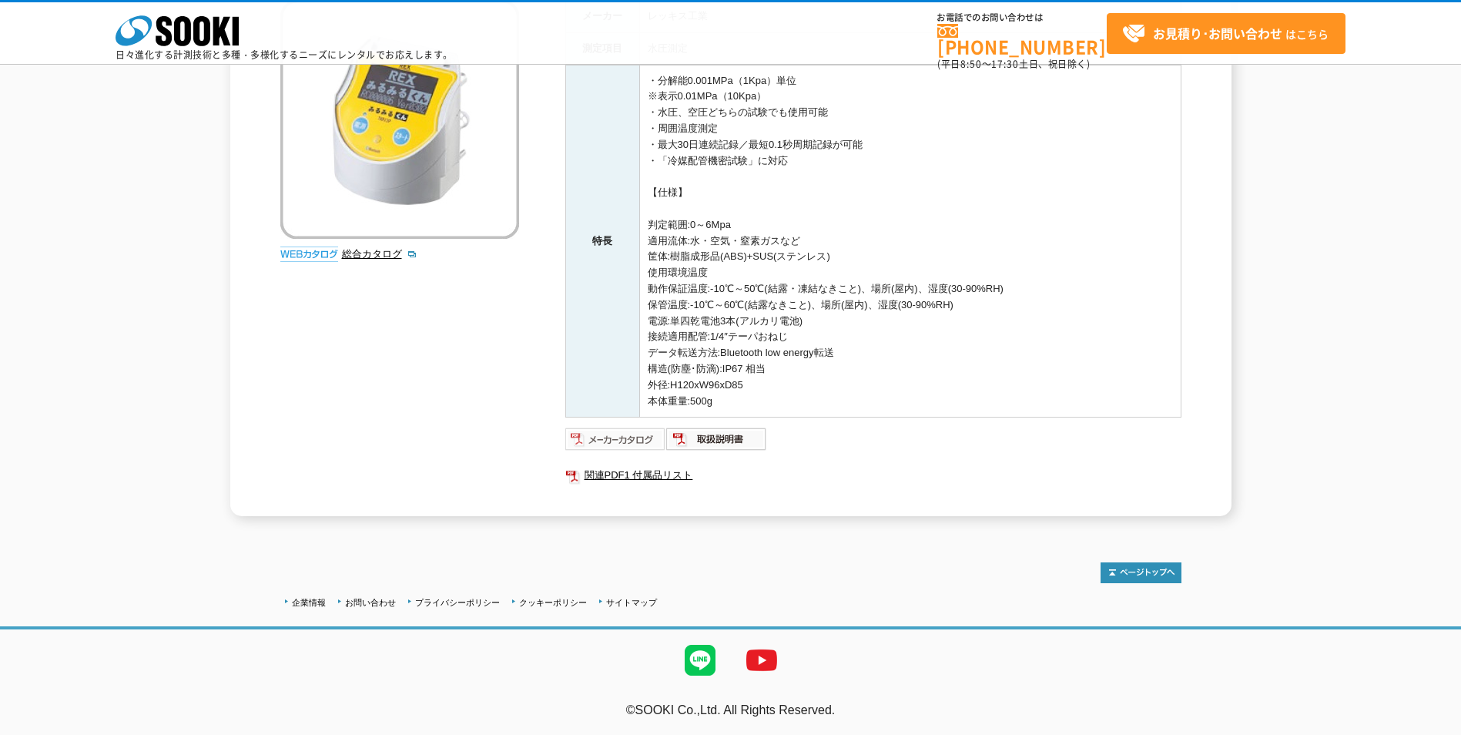
click at [617, 444] on img at bounding box center [615, 439] width 101 height 25
